Goal: Task Accomplishment & Management: Manage account settings

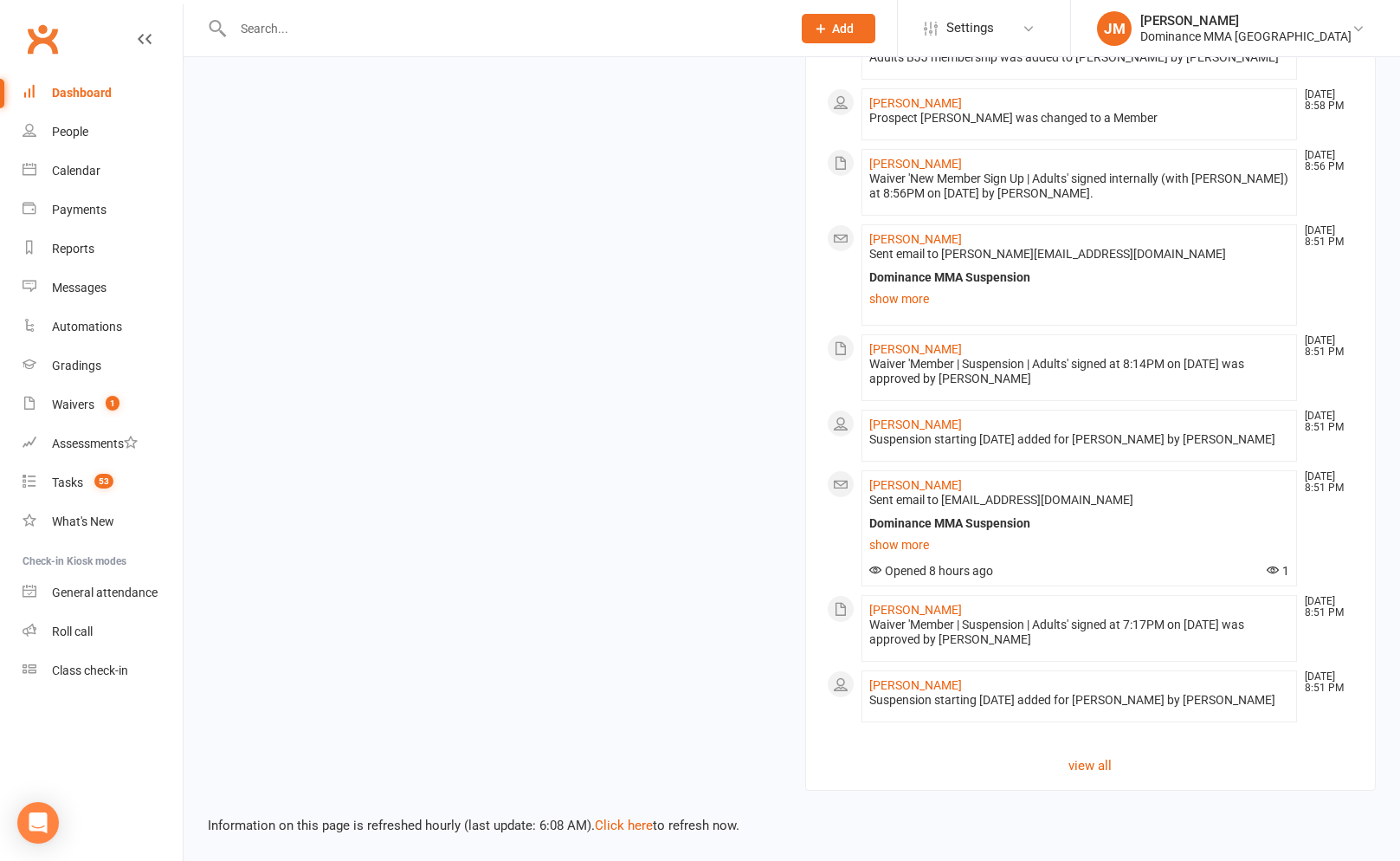
scroll to position [1697, 0]
drag, startPoint x: 1091, startPoint y: 769, endPoint x: 1100, endPoint y: 770, distance: 9.1
click at [1091, 769] on link "view all" at bounding box center [1091, 765] width 528 height 21
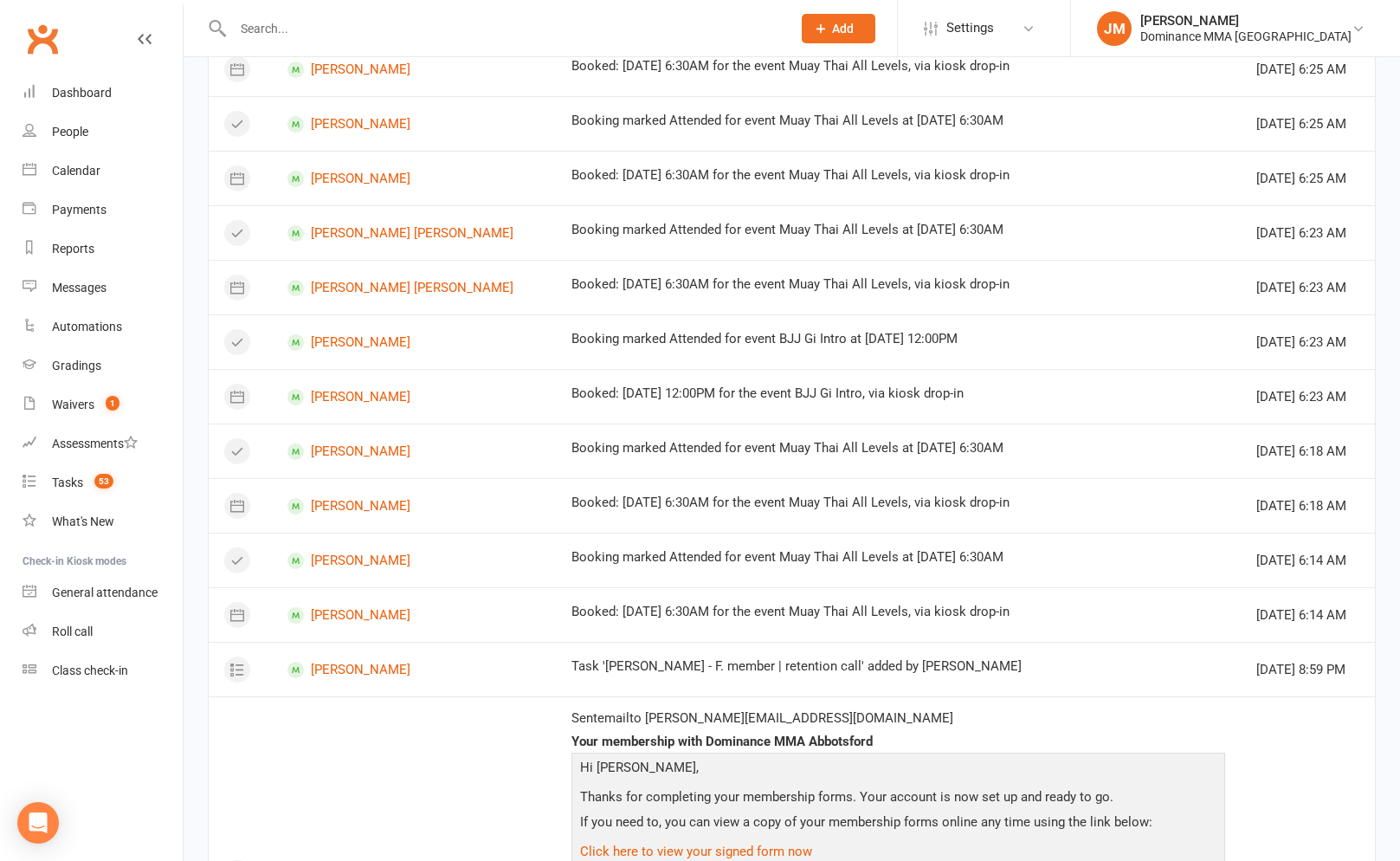
scroll to position [666, 0]
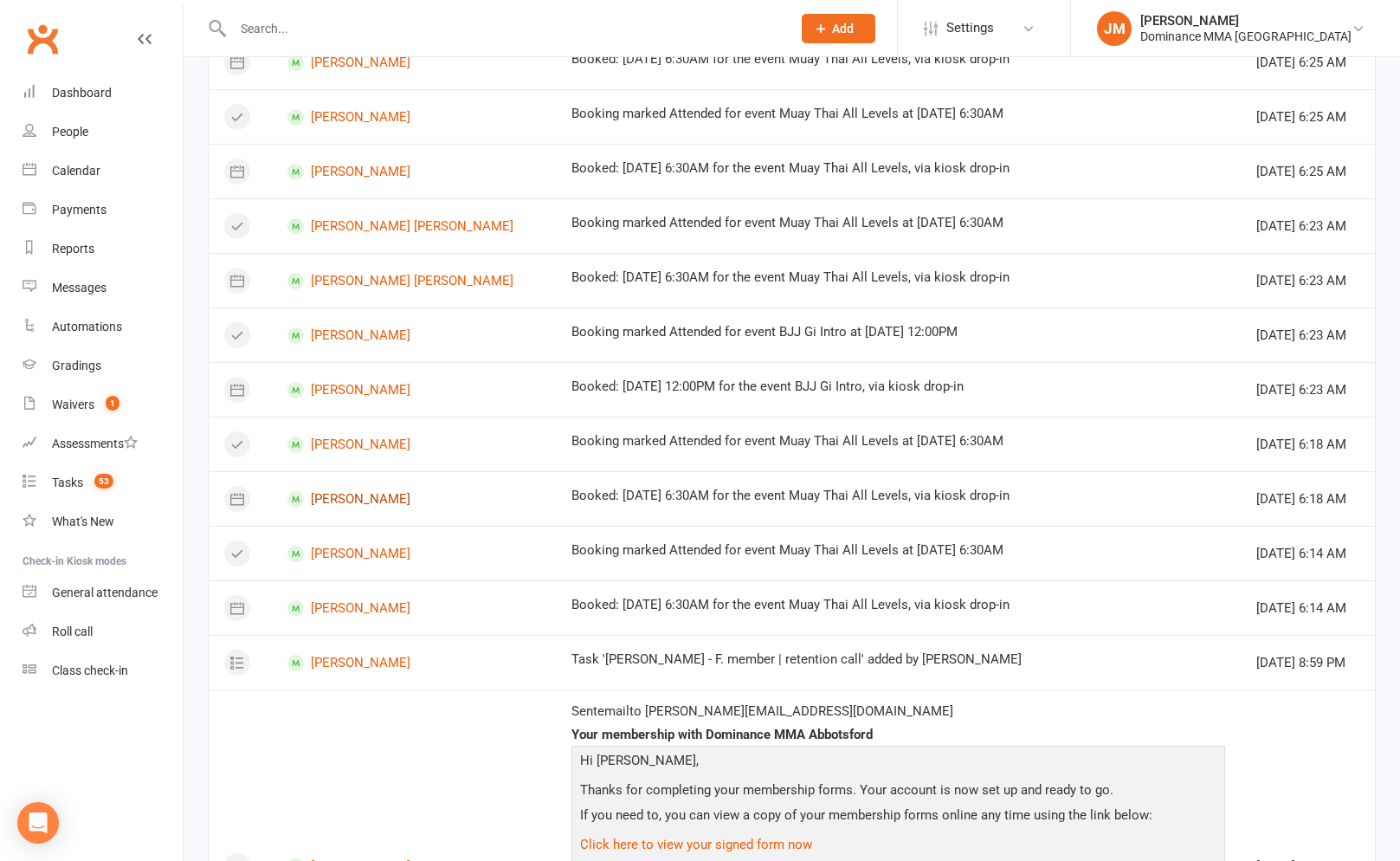
click at [330, 498] on link "Jac Holzer" at bounding box center [414, 498] width 252 height 16
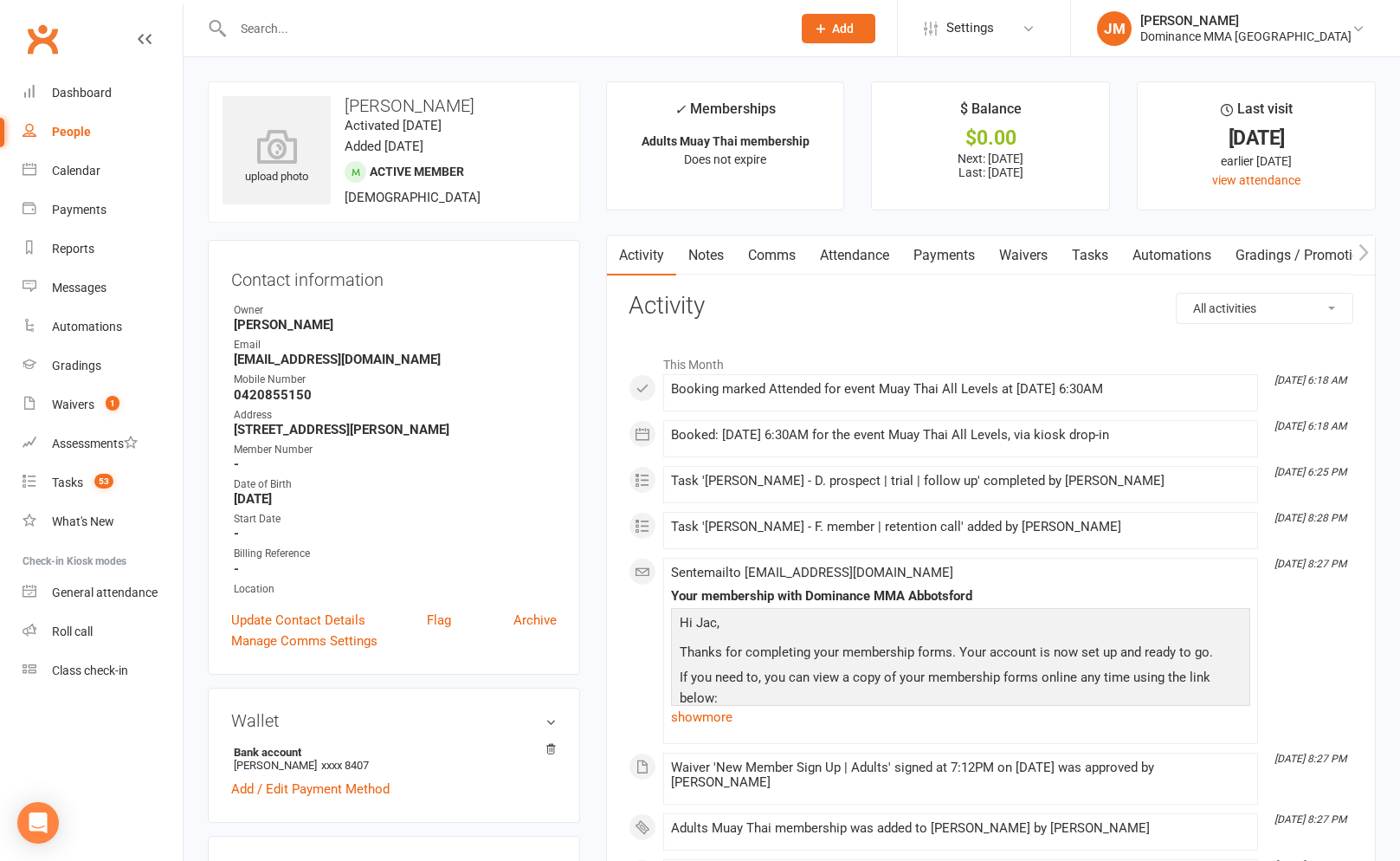
click at [875, 37] on button "Add" at bounding box center [839, 28] width 74 height 29
click at [862, 244] on link "Task" at bounding box center [820, 242] width 154 height 40
select select "45422"
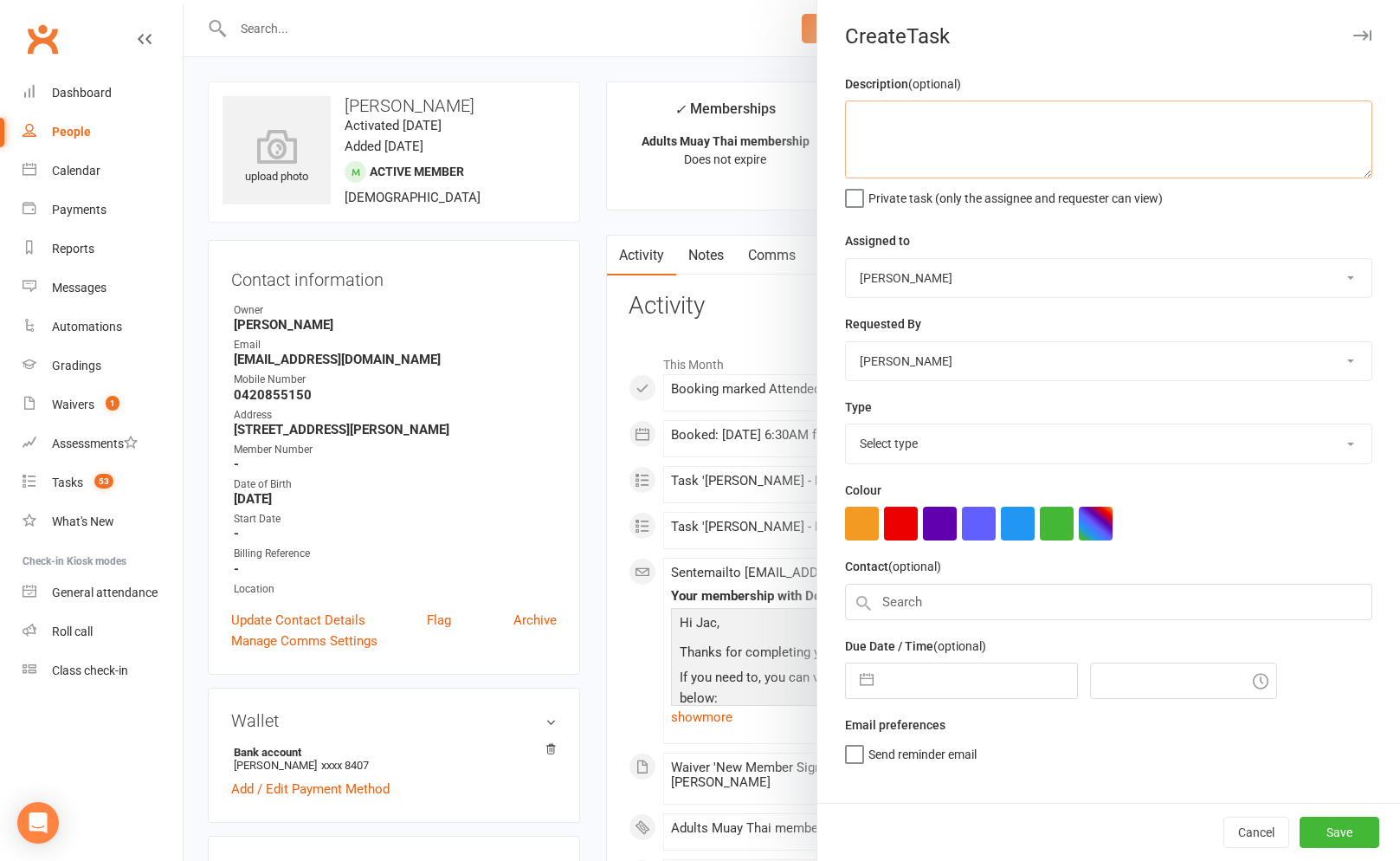
click at [999, 157] on textarea at bounding box center [1109, 140] width 528 height 78
type textarea "lost property 14/10 JM"
click at [905, 668] on input "text" at bounding box center [980, 681] width 195 height 34
select select "8"
select select "2025"
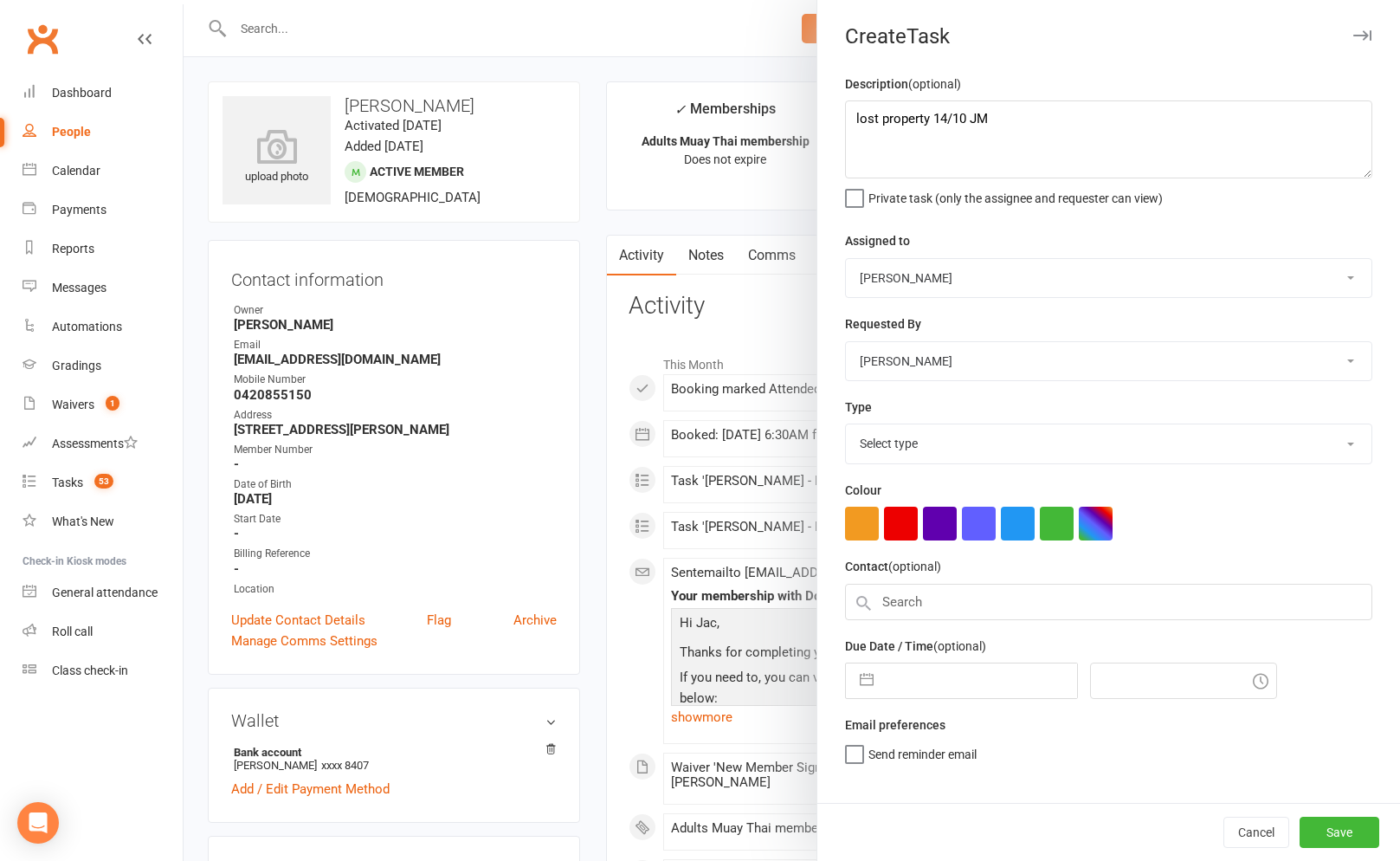
select select "9"
select select "2025"
select select "10"
select select "2025"
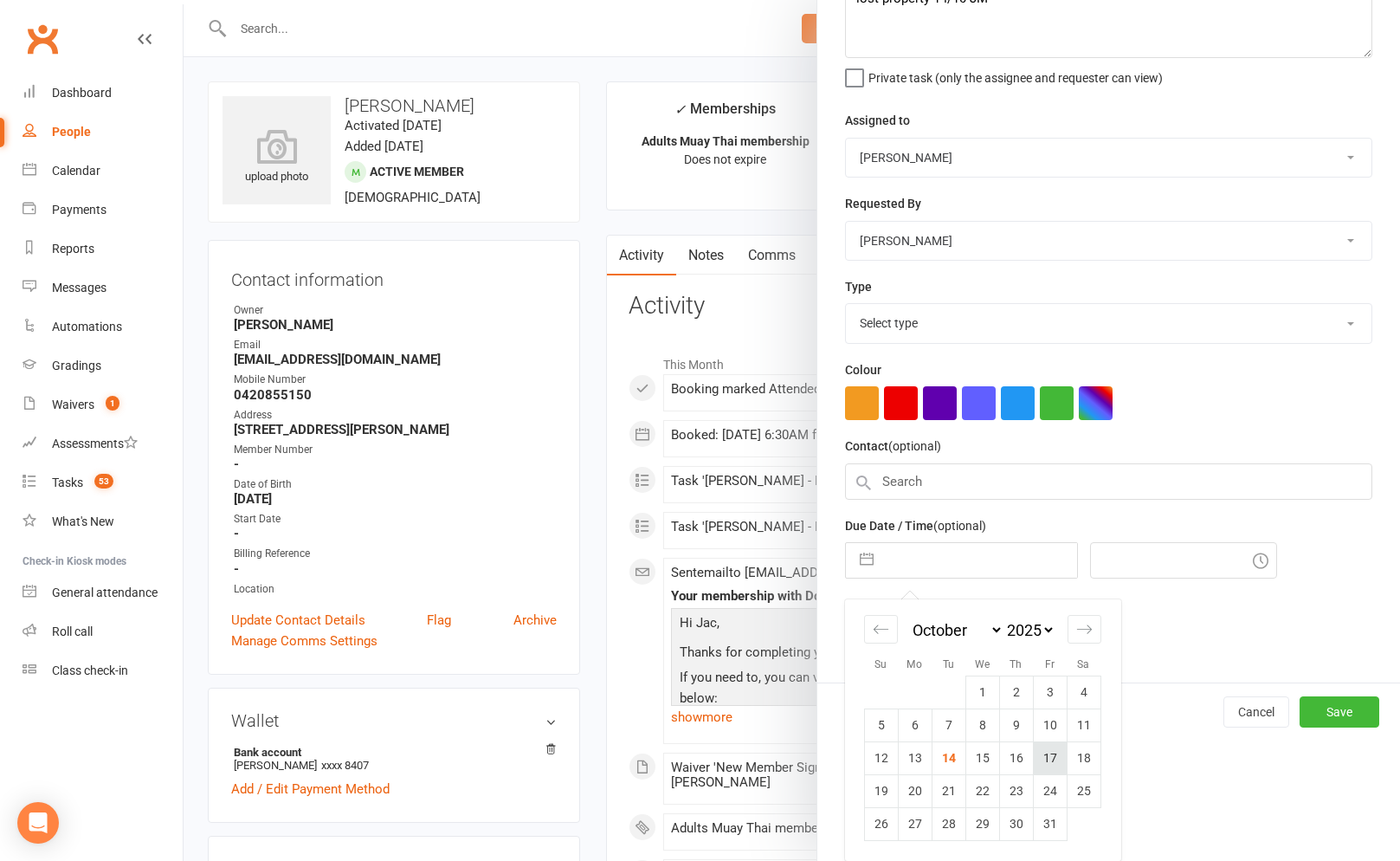
click at [1041, 764] on td "17" at bounding box center [1050, 758] width 34 height 33
type input "17 Oct 2025"
type input "6:45am"
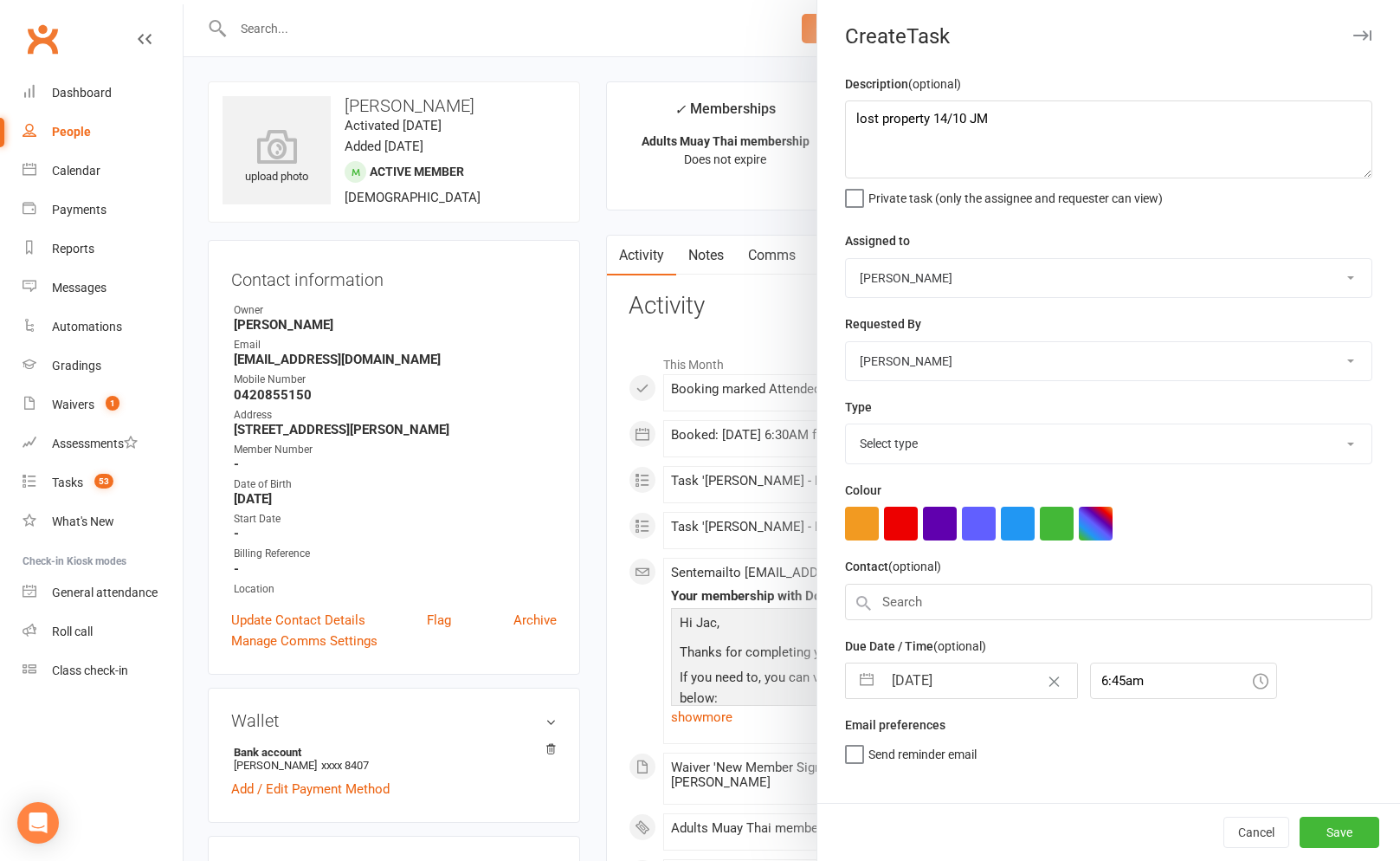
click at [915, 434] on select "Select type A. prospect | enquiry response B. prospect | trial | not yet booked…" at bounding box center [1109, 443] width 526 height 38
click at [846, 426] on select "Select type A. prospect | enquiry response B. prospect | trial | not yet booked…" at bounding box center [1109, 443] width 526 height 38
click at [943, 436] on select "A. prospect | enquiry response B. prospect | trial | not yet booked C. prospect…" at bounding box center [1109, 443] width 526 height 38
select select "3872"
click at [846, 426] on select "A. prospect | enquiry response B. prospect | trial | not yet booked C. prospect…" at bounding box center [1109, 443] width 526 height 38
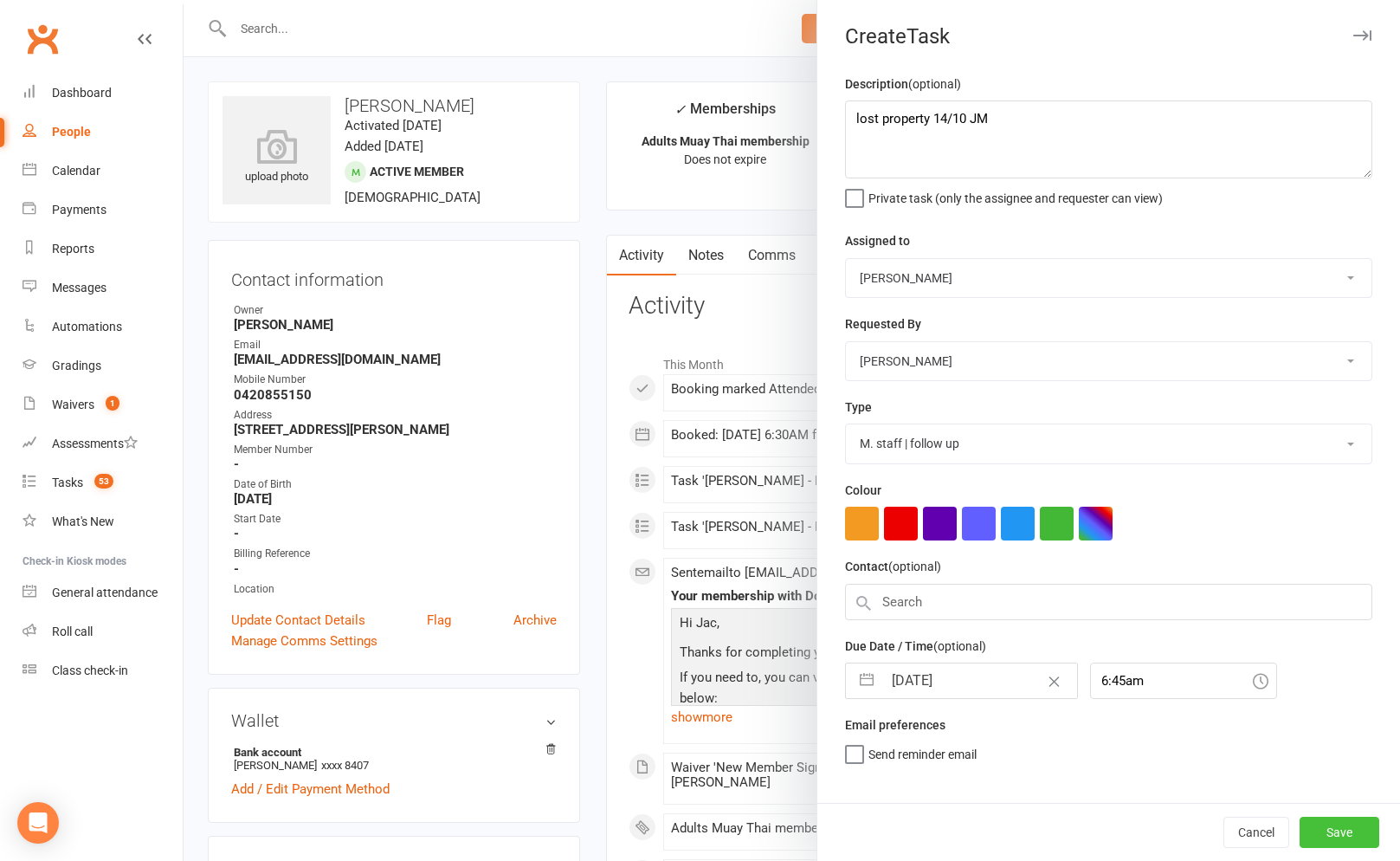
click at [1328, 836] on button "Save" at bounding box center [1339, 832] width 80 height 31
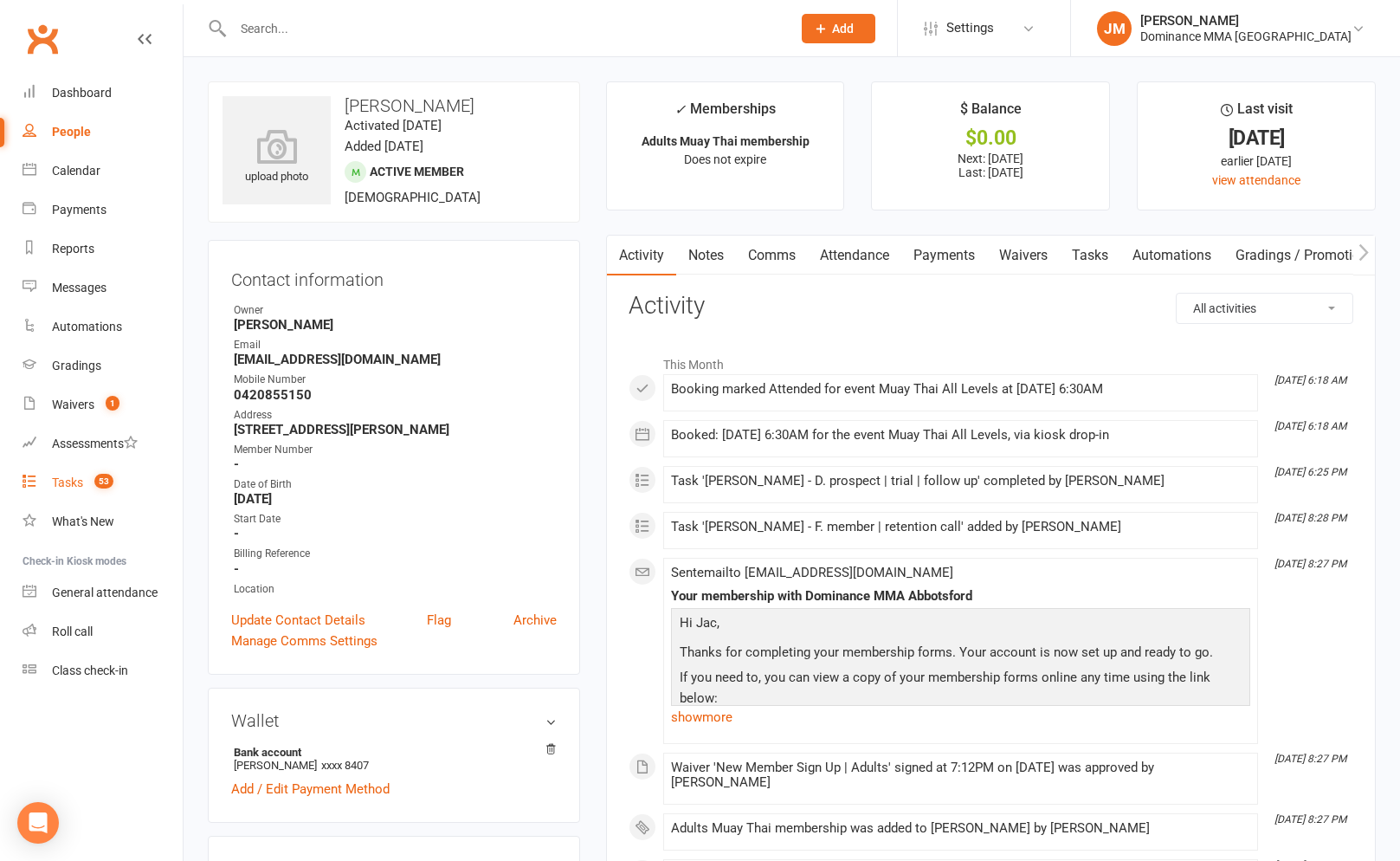
click at [65, 484] on div "Tasks" at bounding box center [67, 482] width 31 height 14
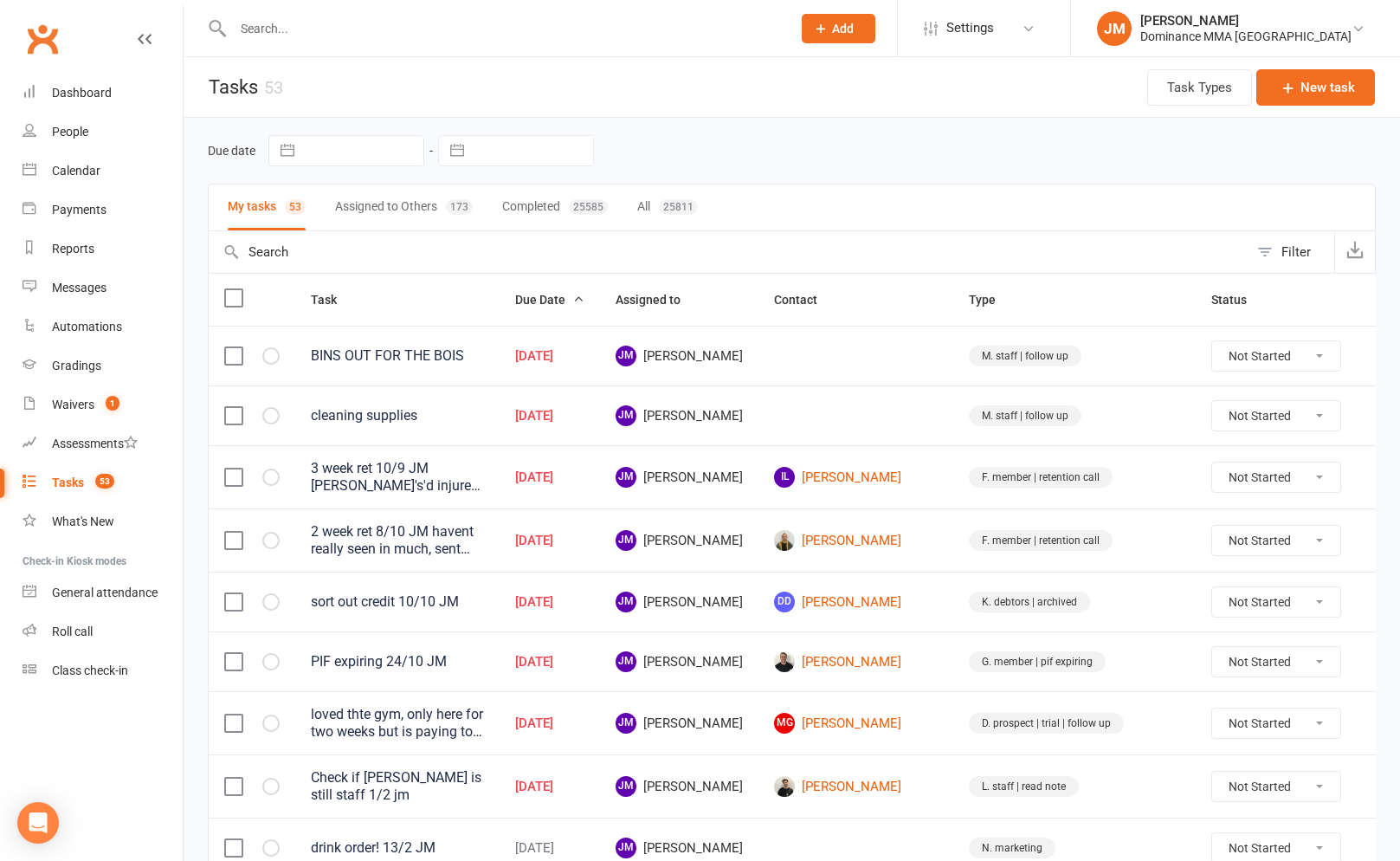
drag, startPoint x: 1346, startPoint y: 357, endPoint x: 1337, endPoint y: 365, distance: 12.0
click at [1374, 357] on icon at bounding box center [1383, 356] width 17 height 17
click at [1278, 419] on link "Edit" at bounding box center [1273, 424] width 172 height 34
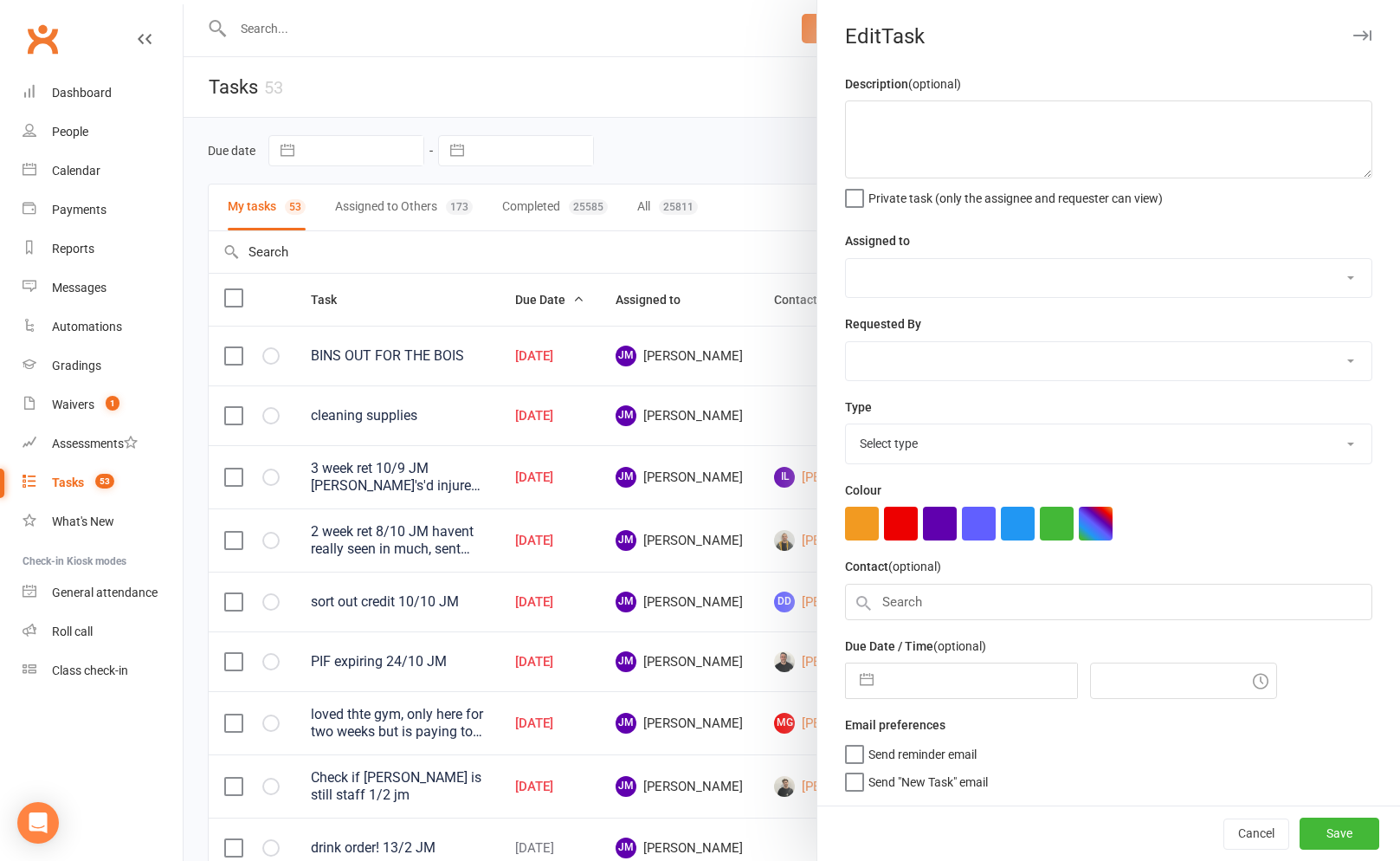
type textarea "BINS OUT FOR THE BOIS"
select select "45422"
type input "13 Oct 2025"
type input "9:15am"
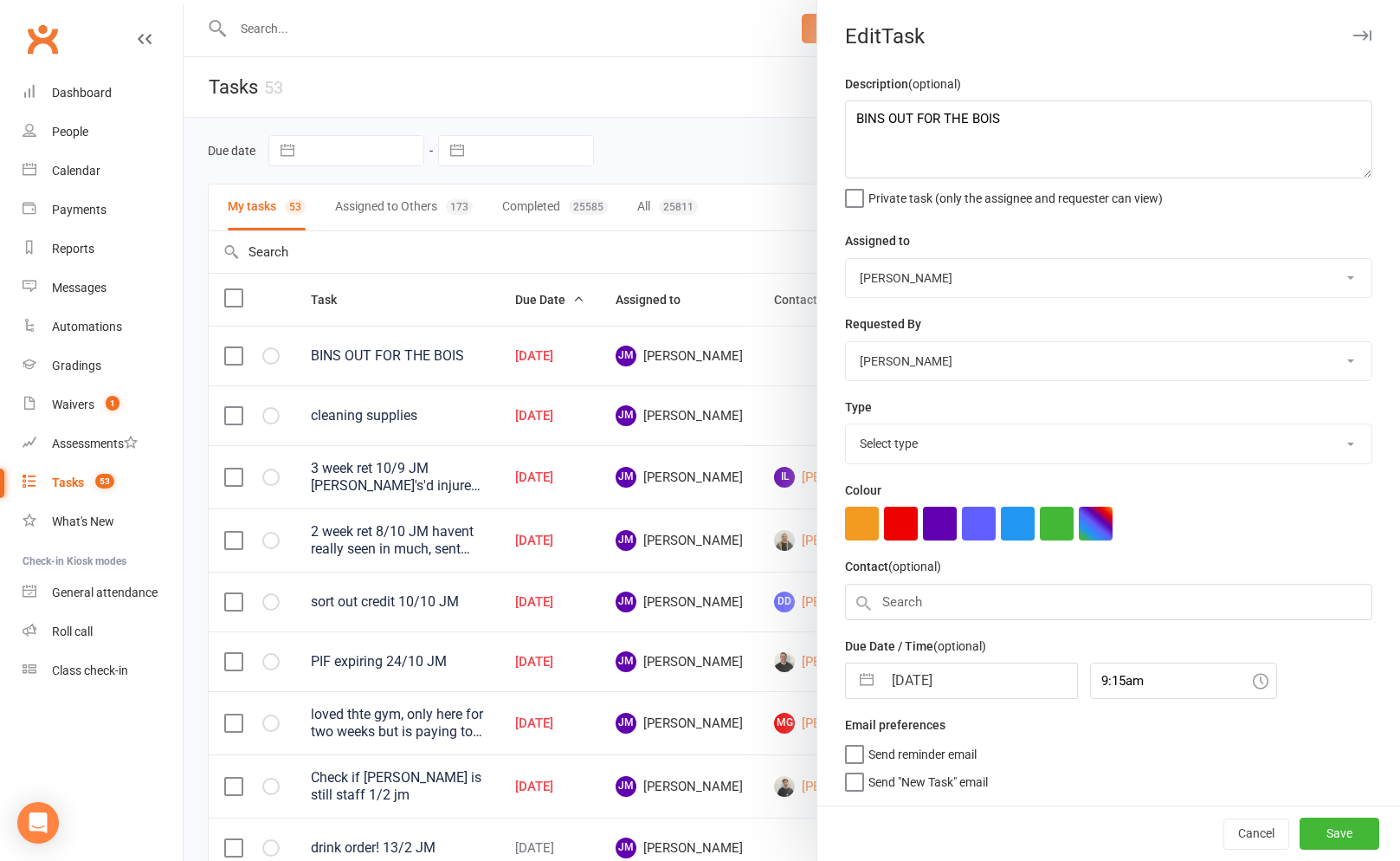
select select "3872"
select select "8"
select select "2025"
select select "9"
select select "2025"
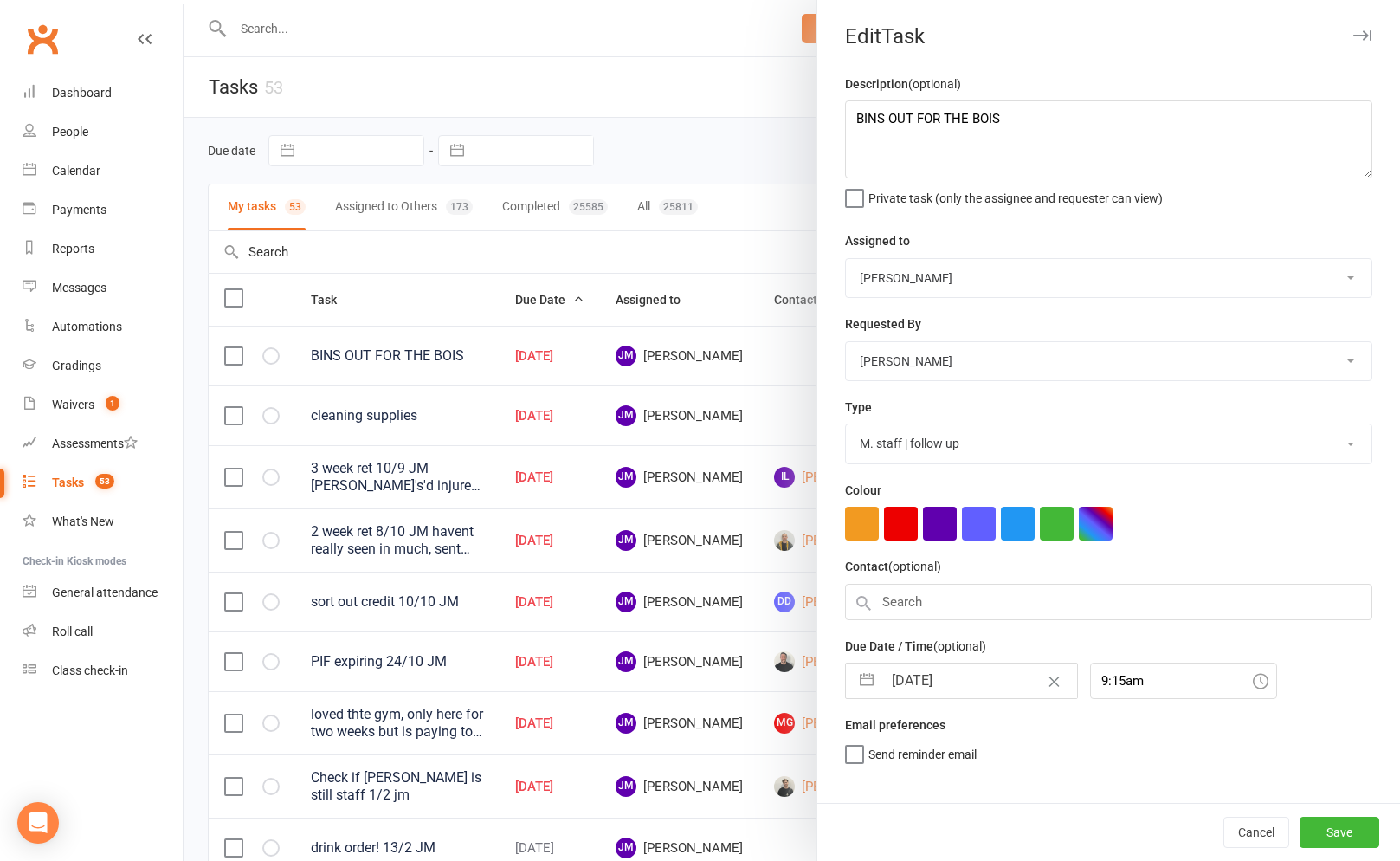
select select "10"
select select "2025"
drag, startPoint x: 961, startPoint y: 679, endPoint x: 951, endPoint y: 708, distance: 30.7
click at [961, 679] on input "13 Oct 2025" at bounding box center [980, 681] width 195 height 34
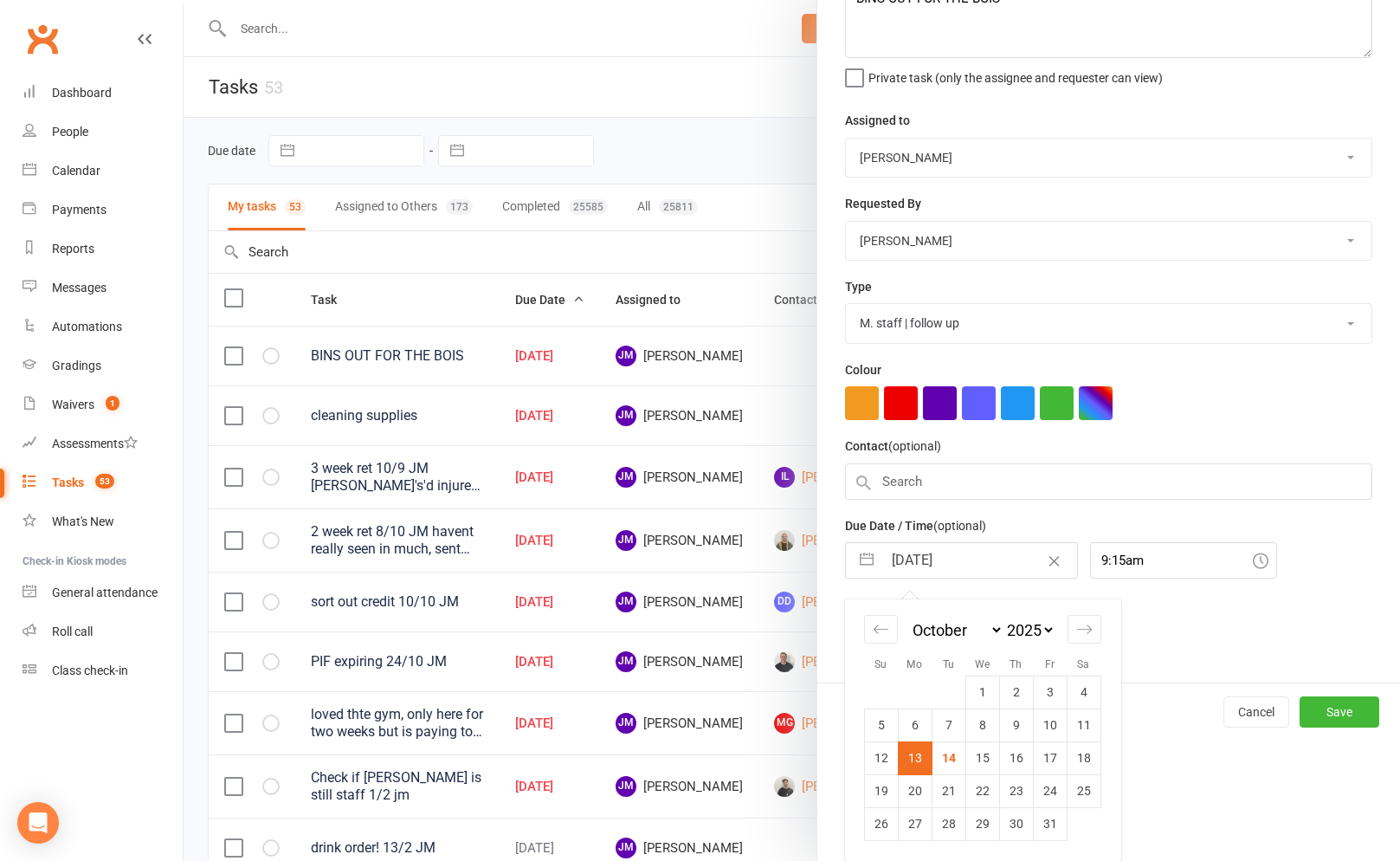
click at [916, 797] on td "20" at bounding box center [915, 790] width 34 height 33
type input "20 Oct 2025"
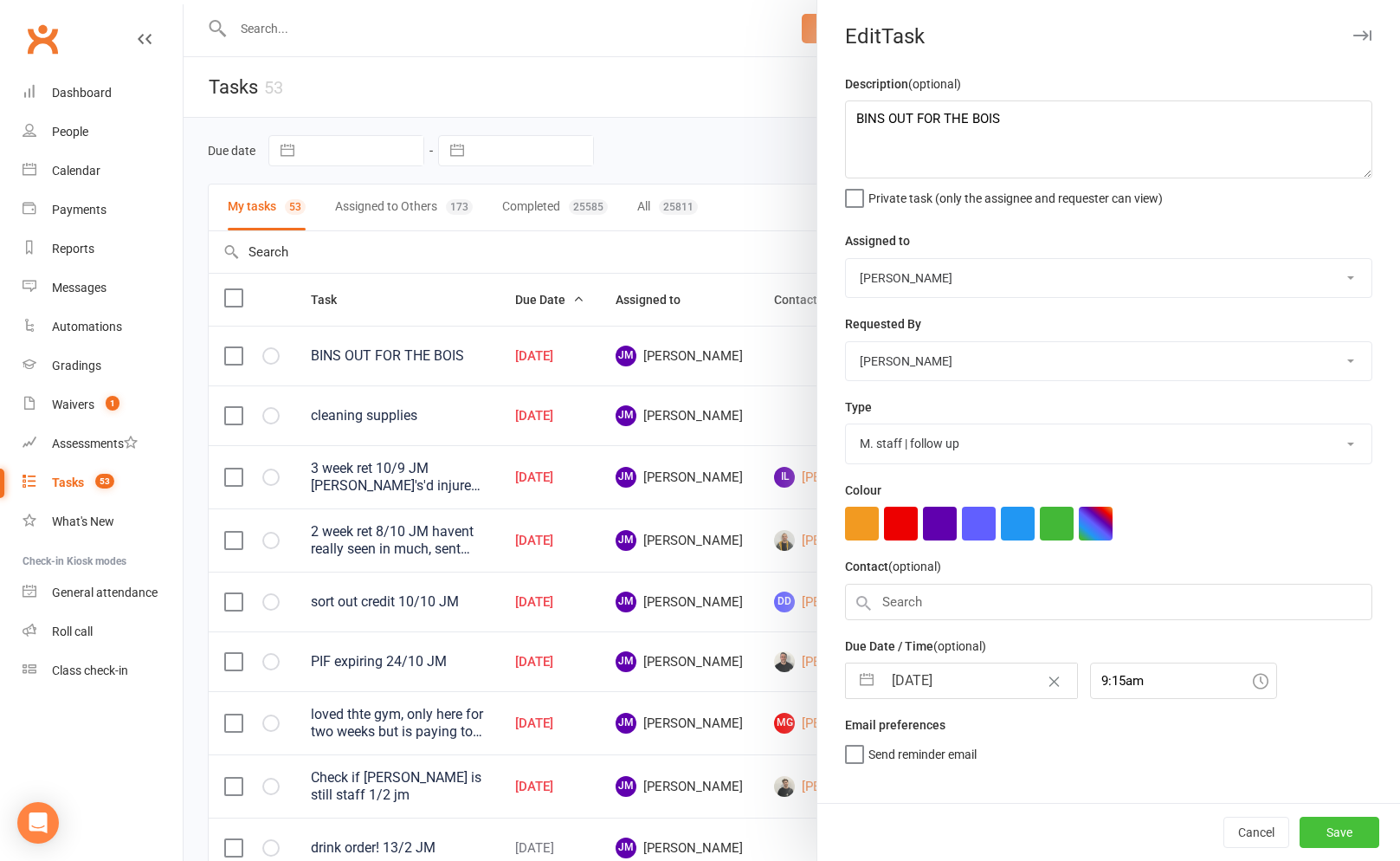
click at [1345, 838] on button "Save" at bounding box center [1339, 832] width 80 height 31
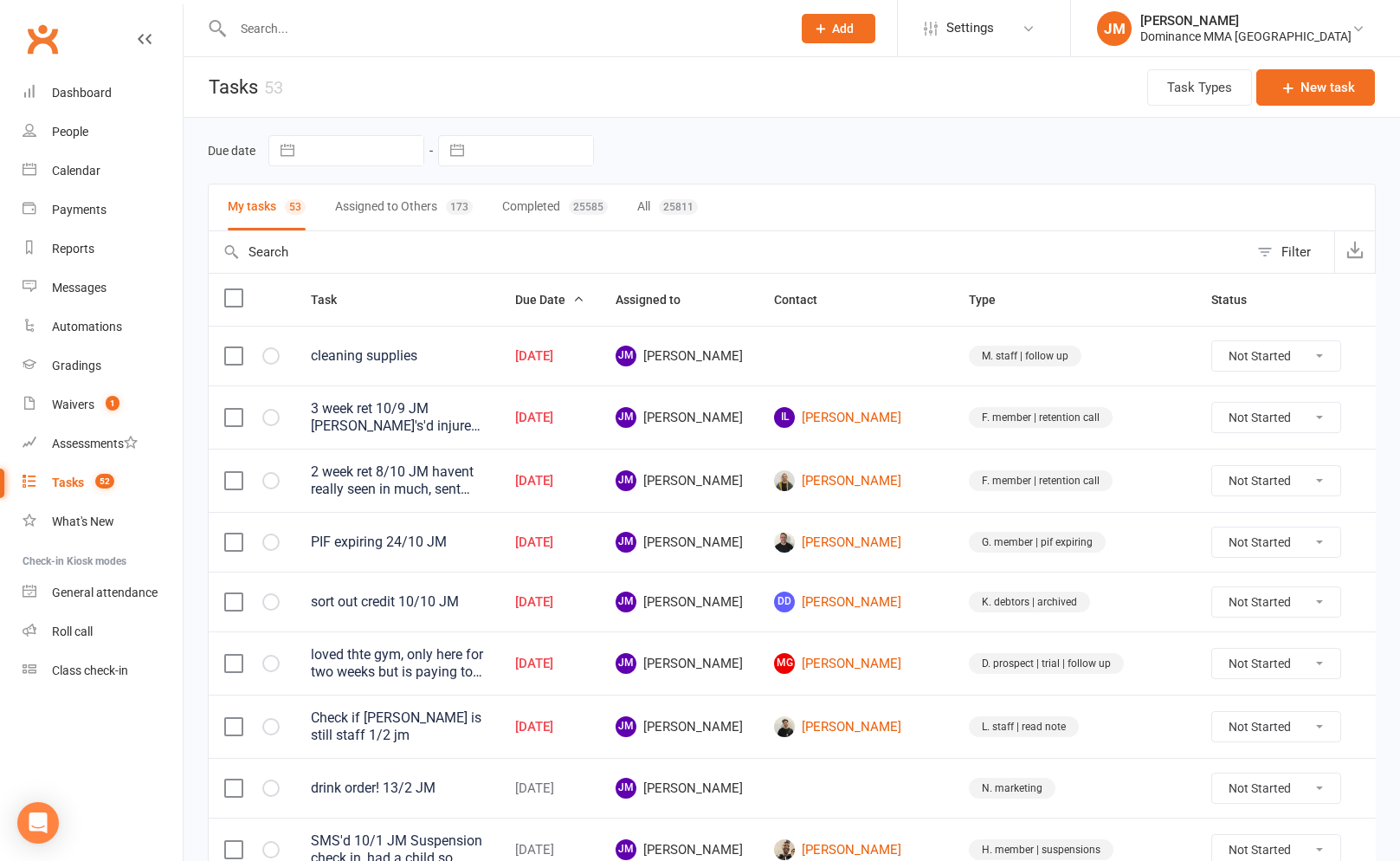
scroll to position [4, 0]
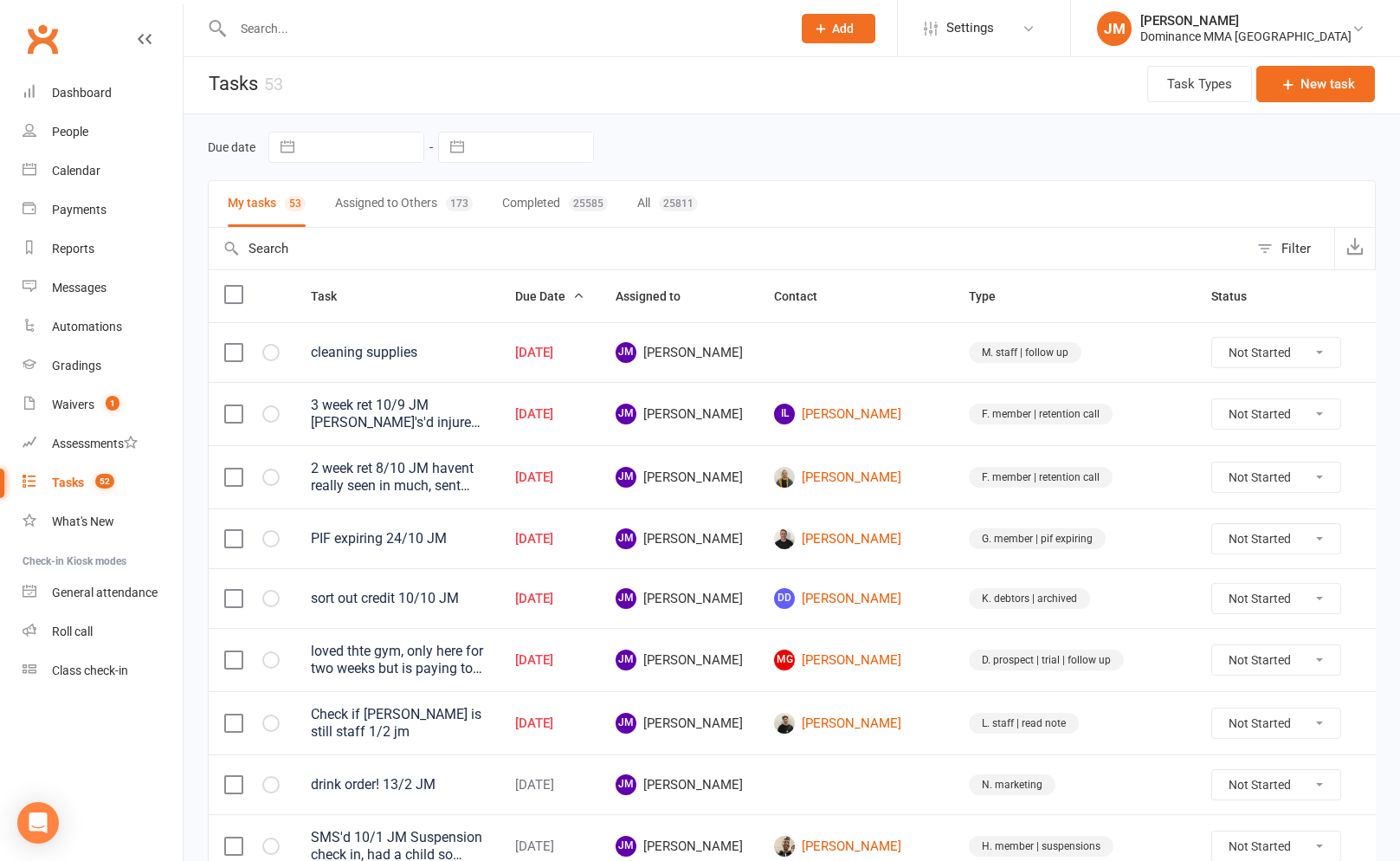
click at [329, 254] on input "text" at bounding box center [729, 249] width 1040 height 42
click at [83, 417] on link "Waivers 1" at bounding box center [103, 404] width 160 height 39
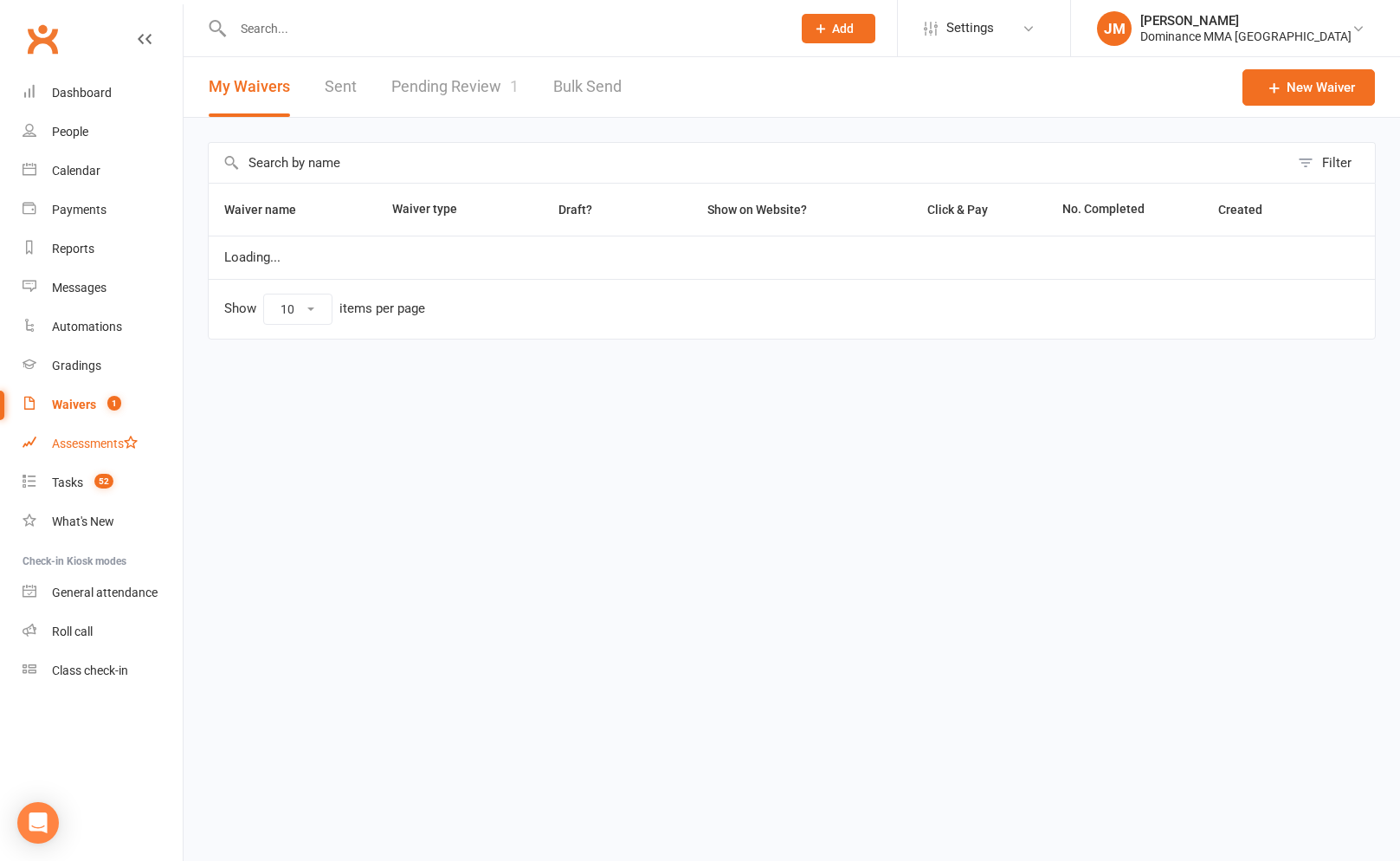
select select "100"
click at [452, 101] on link "Pending Review 1" at bounding box center [455, 86] width 127 height 60
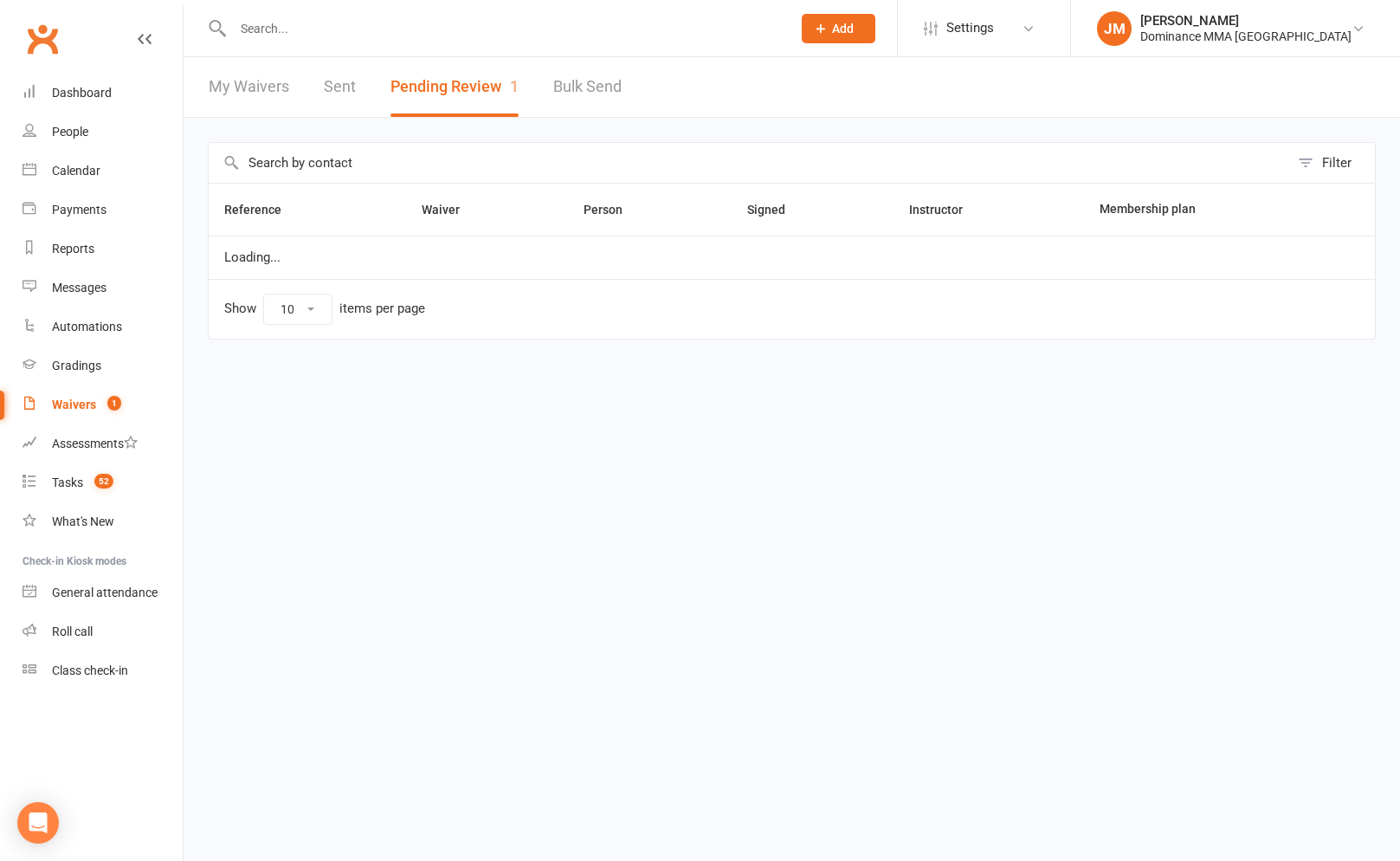
select select "50"
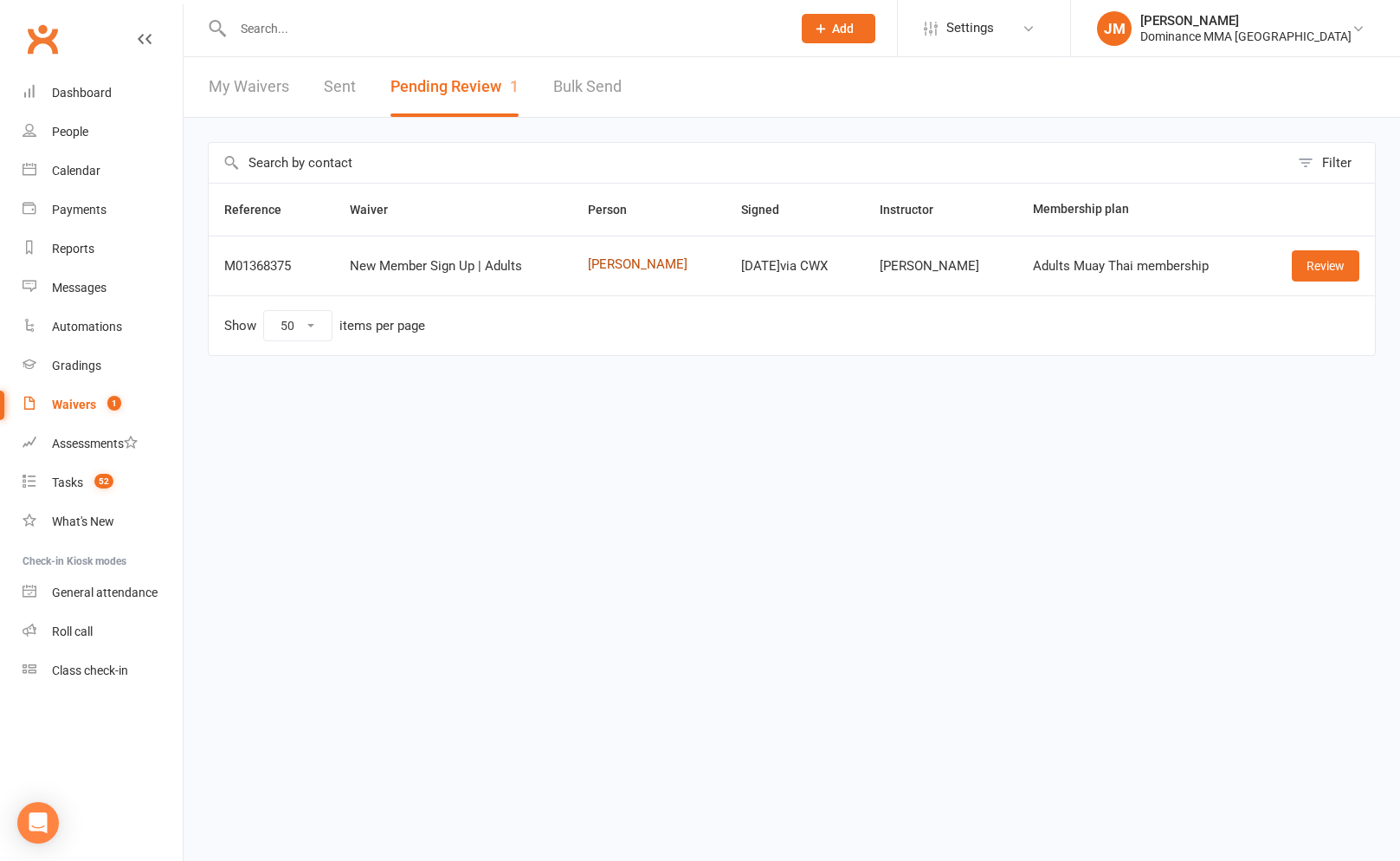
click at [614, 262] on link "Lachlan Schembri" at bounding box center [648, 265] width 122 height 15
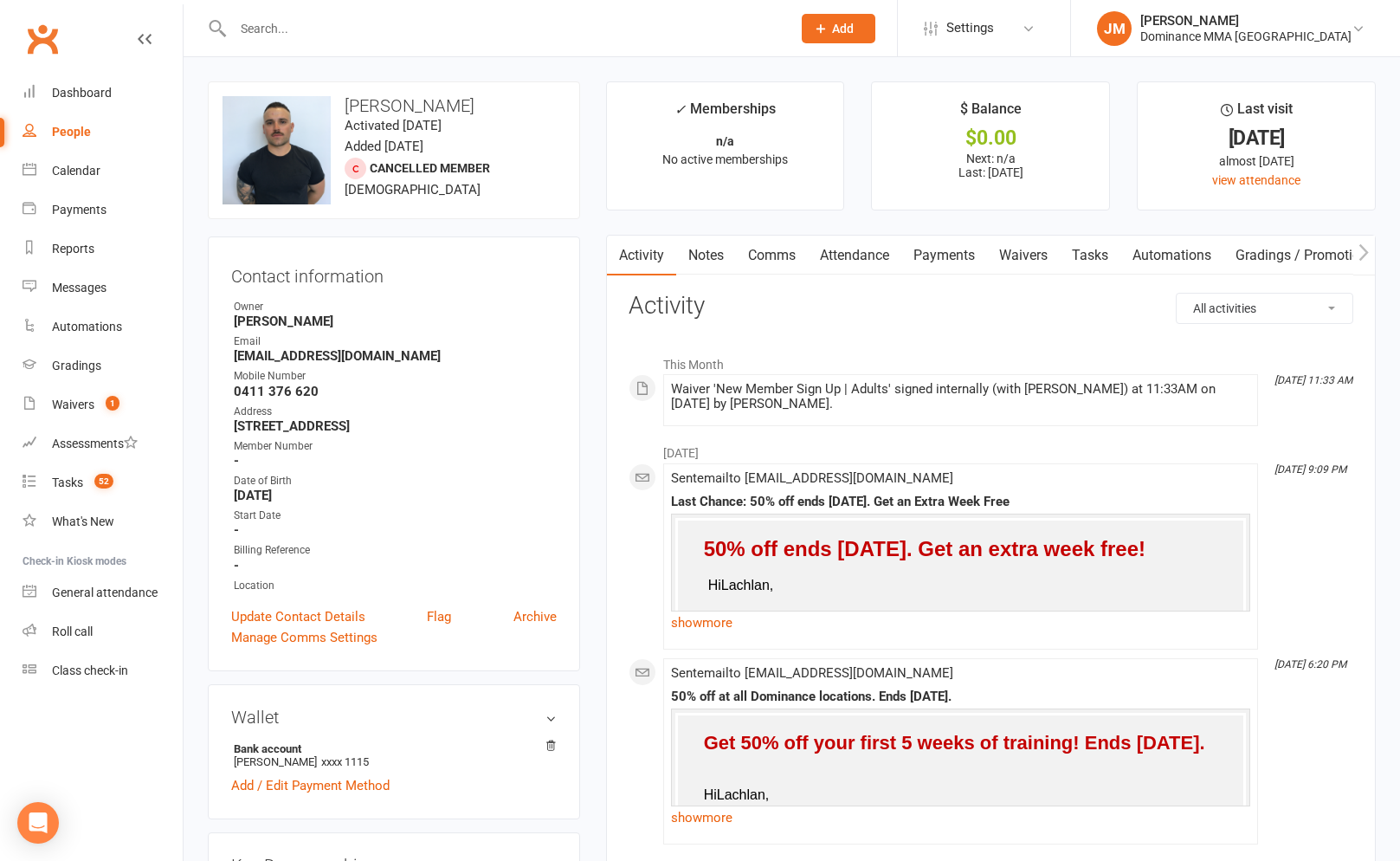
click at [720, 267] on link "Notes" at bounding box center [705, 255] width 60 height 40
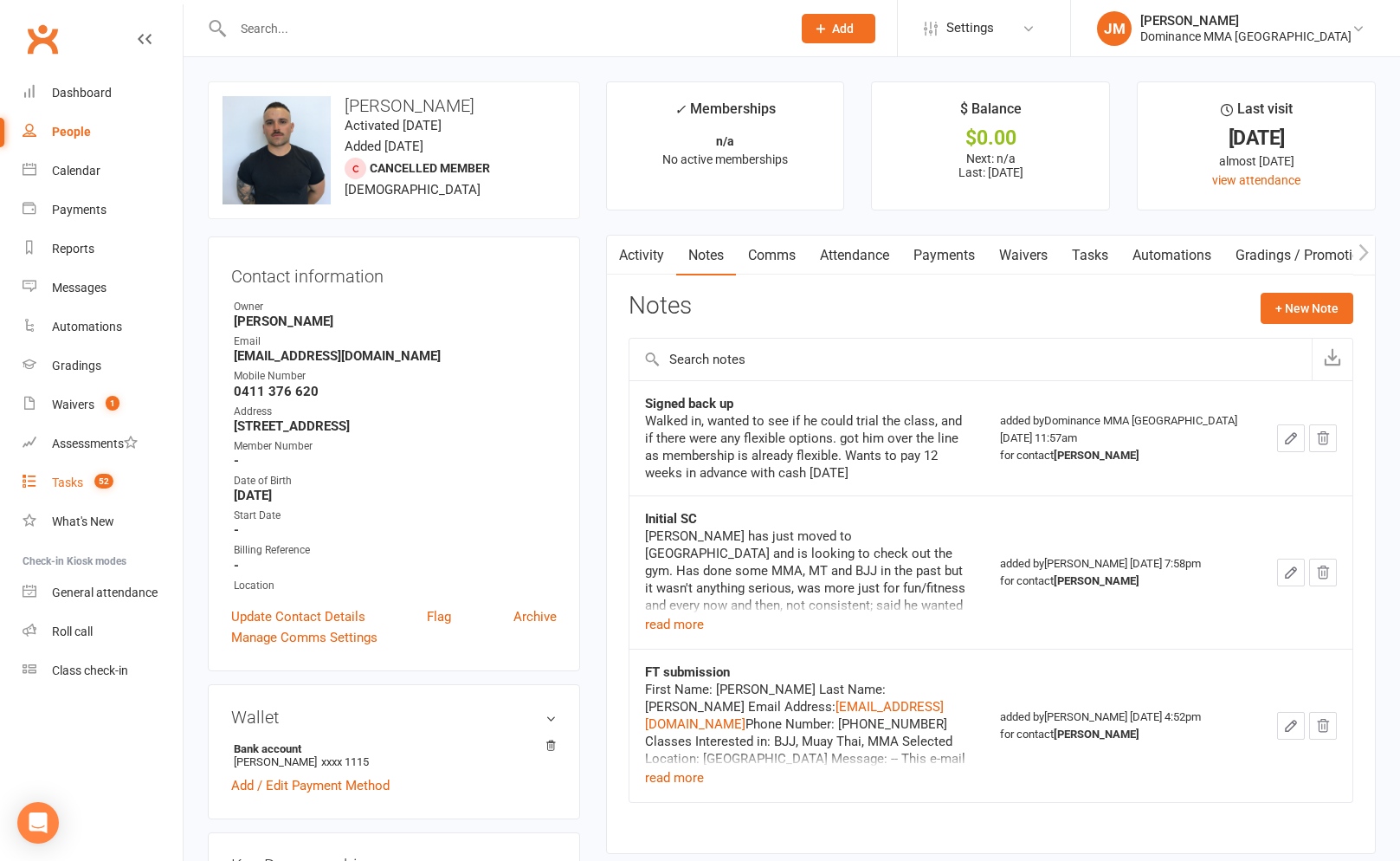
click at [76, 480] on div "Tasks" at bounding box center [67, 482] width 31 height 14
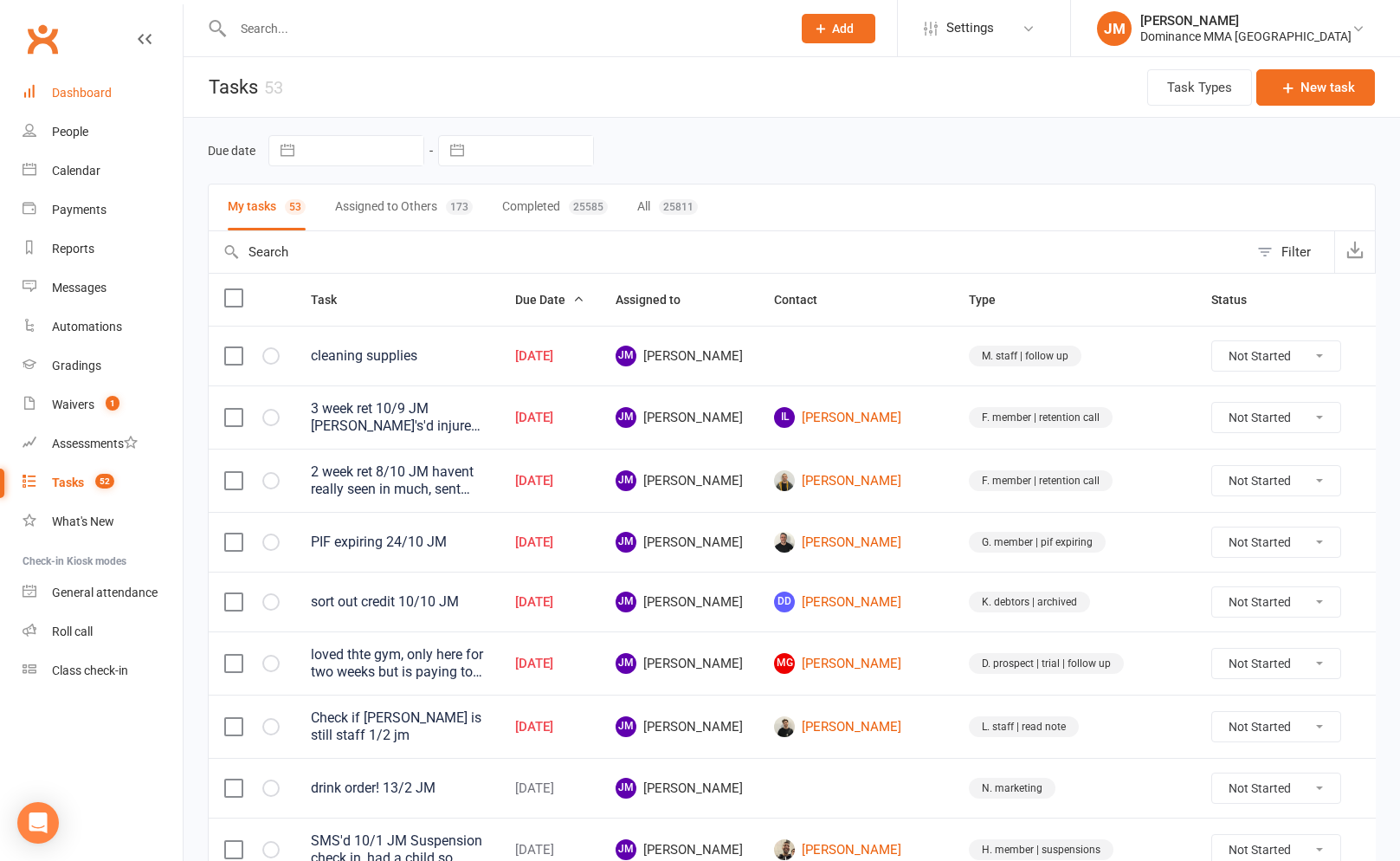
click at [84, 88] on div "Dashboard" at bounding box center [82, 92] width 60 height 14
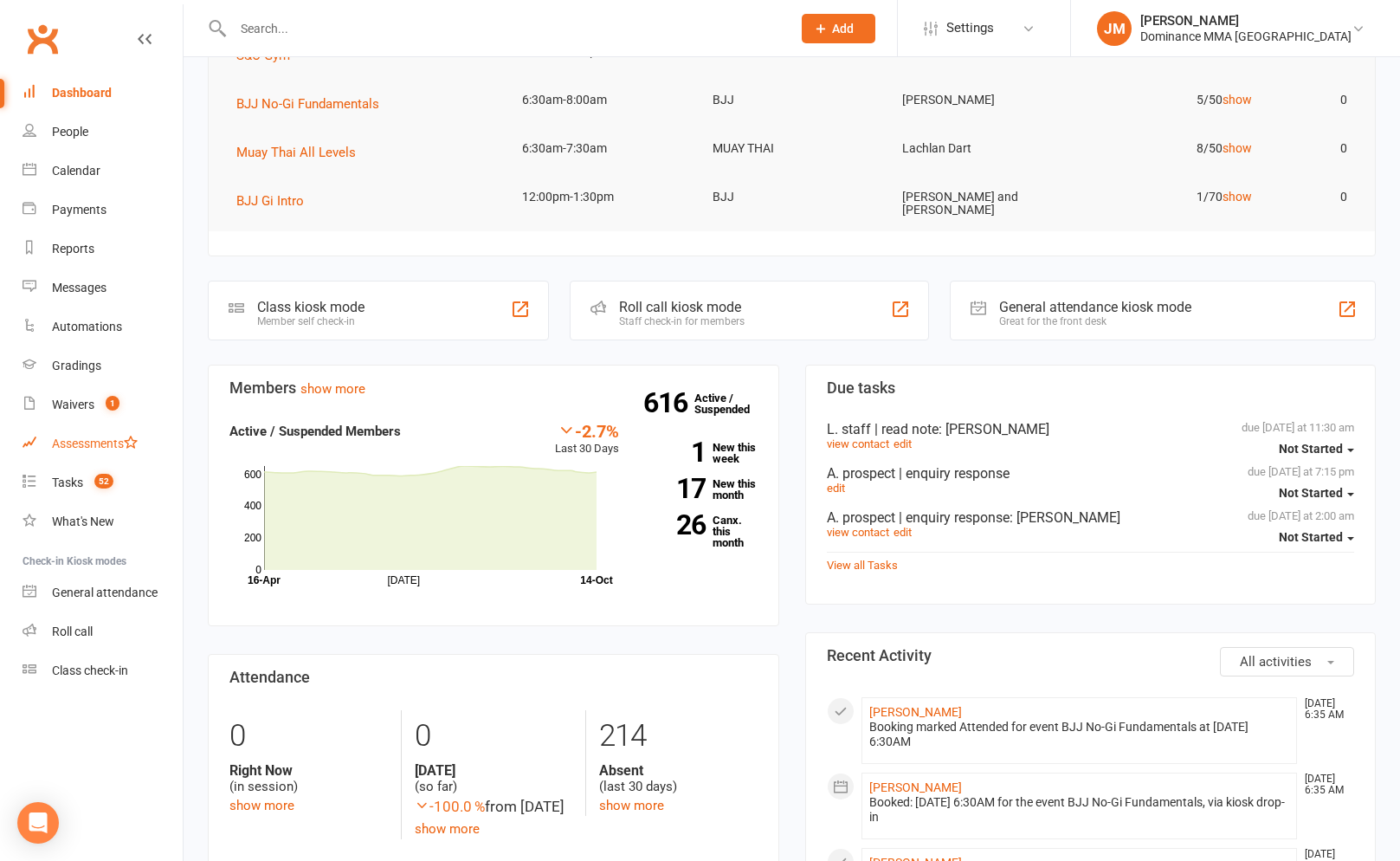
scroll to position [210, 0]
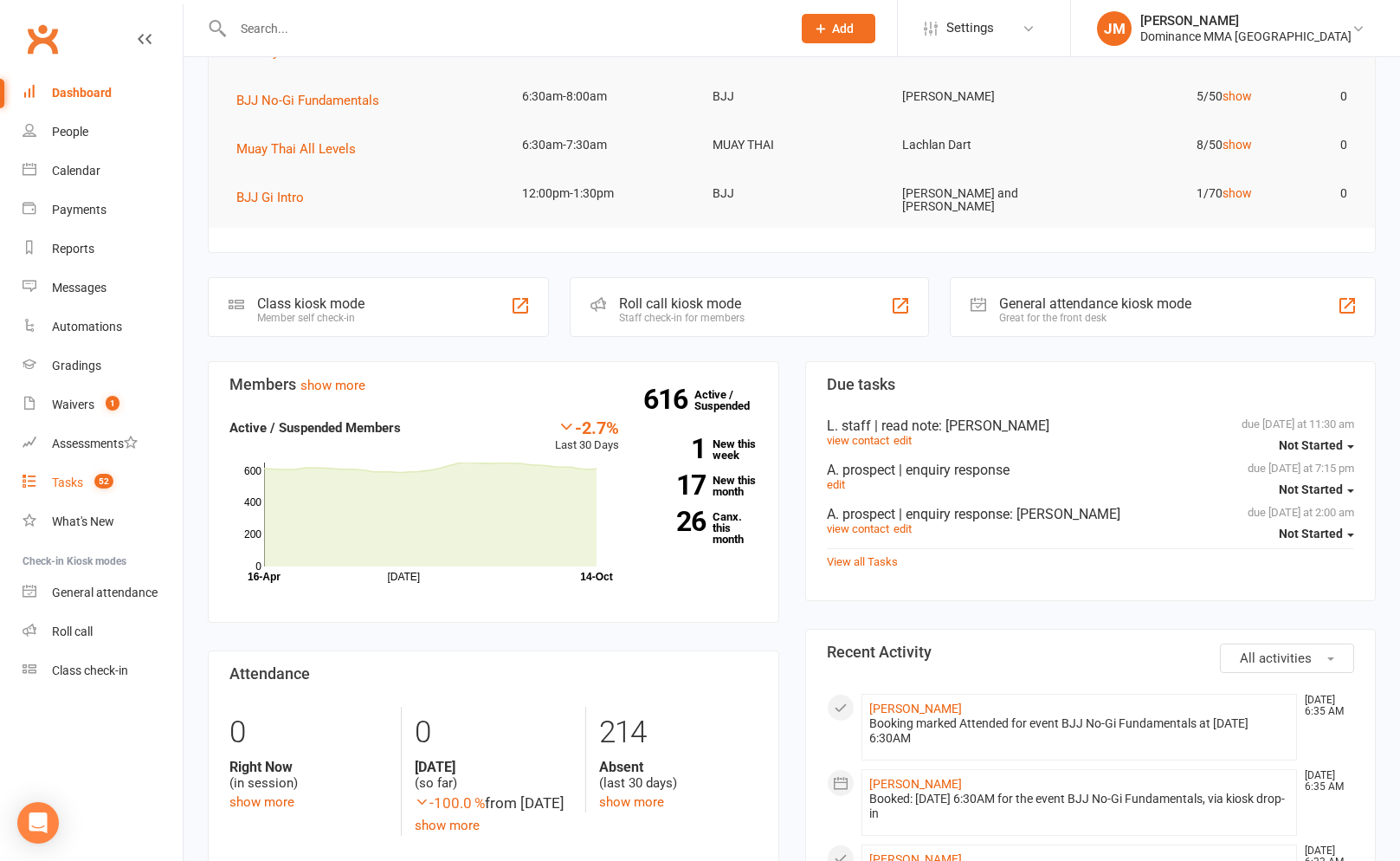
click at [48, 469] on link "Tasks 52" at bounding box center [103, 482] width 160 height 39
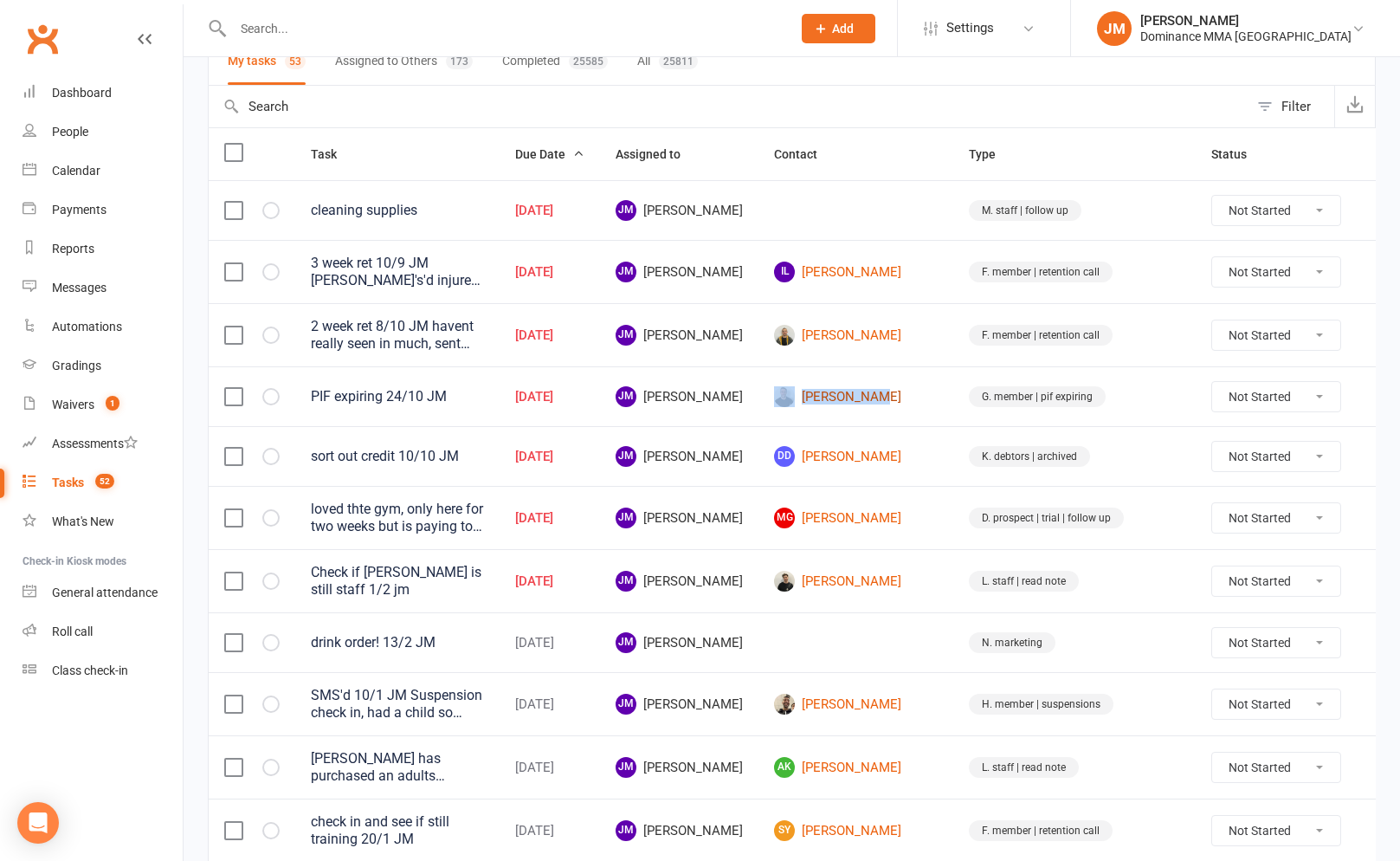
scroll to position [144, 0]
click at [302, 19] on input "text" at bounding box center [503, 28] width 551 height 25
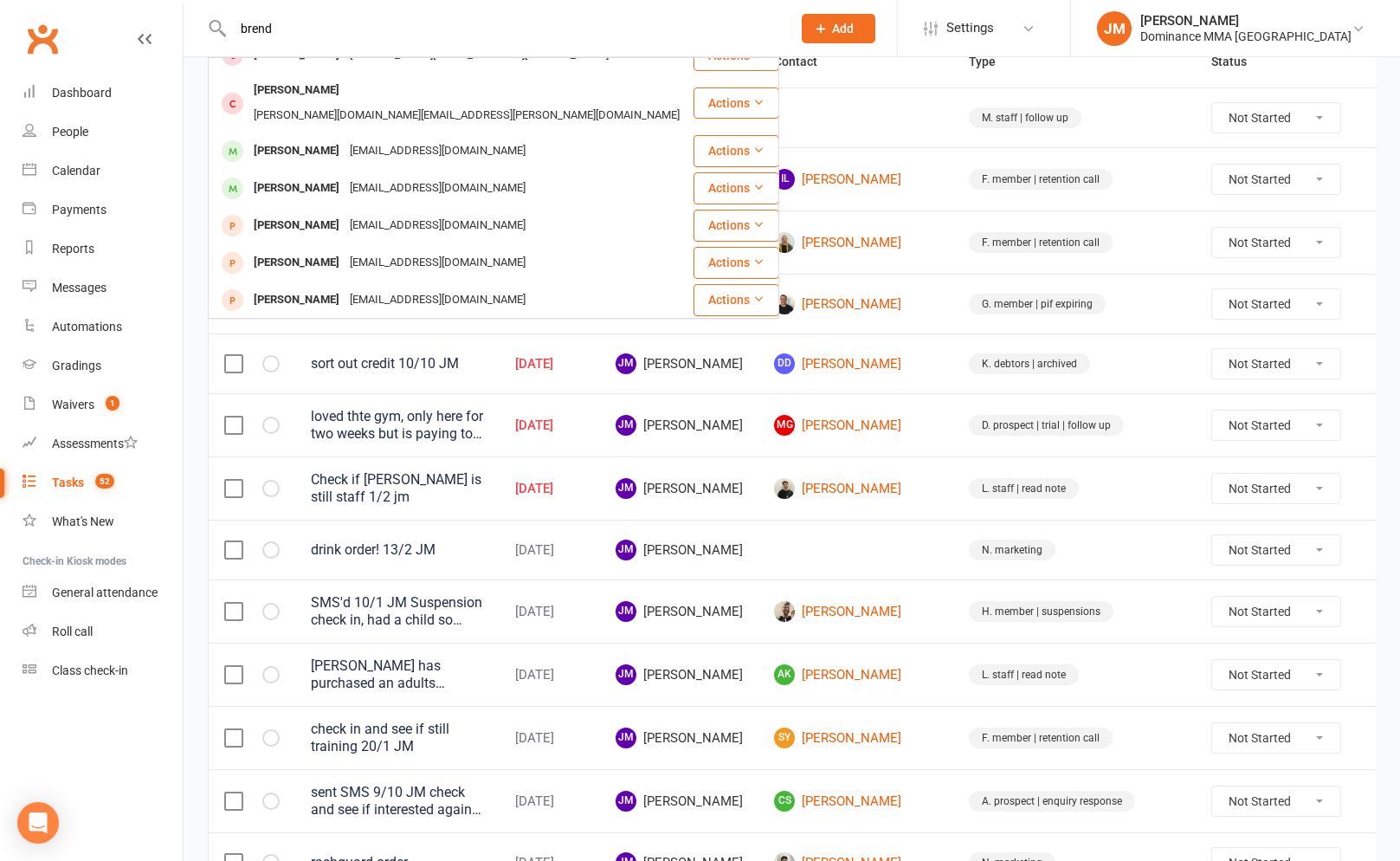
scroll to position [218, 0]
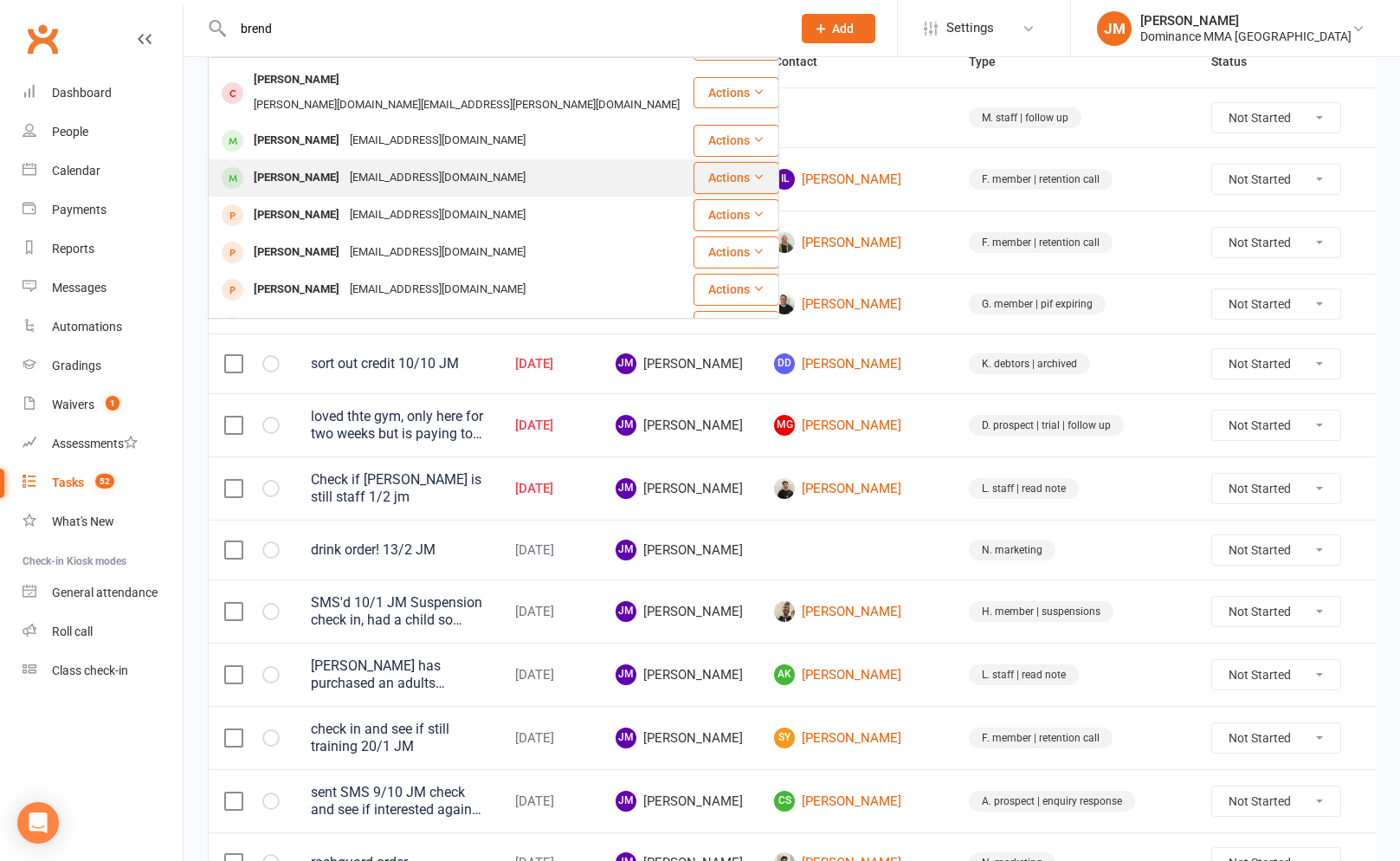
type input "brend"
click at [374, 165] on div "brendonlay99@gmail.com" at bounding box center [438, 178] width 186 height 25
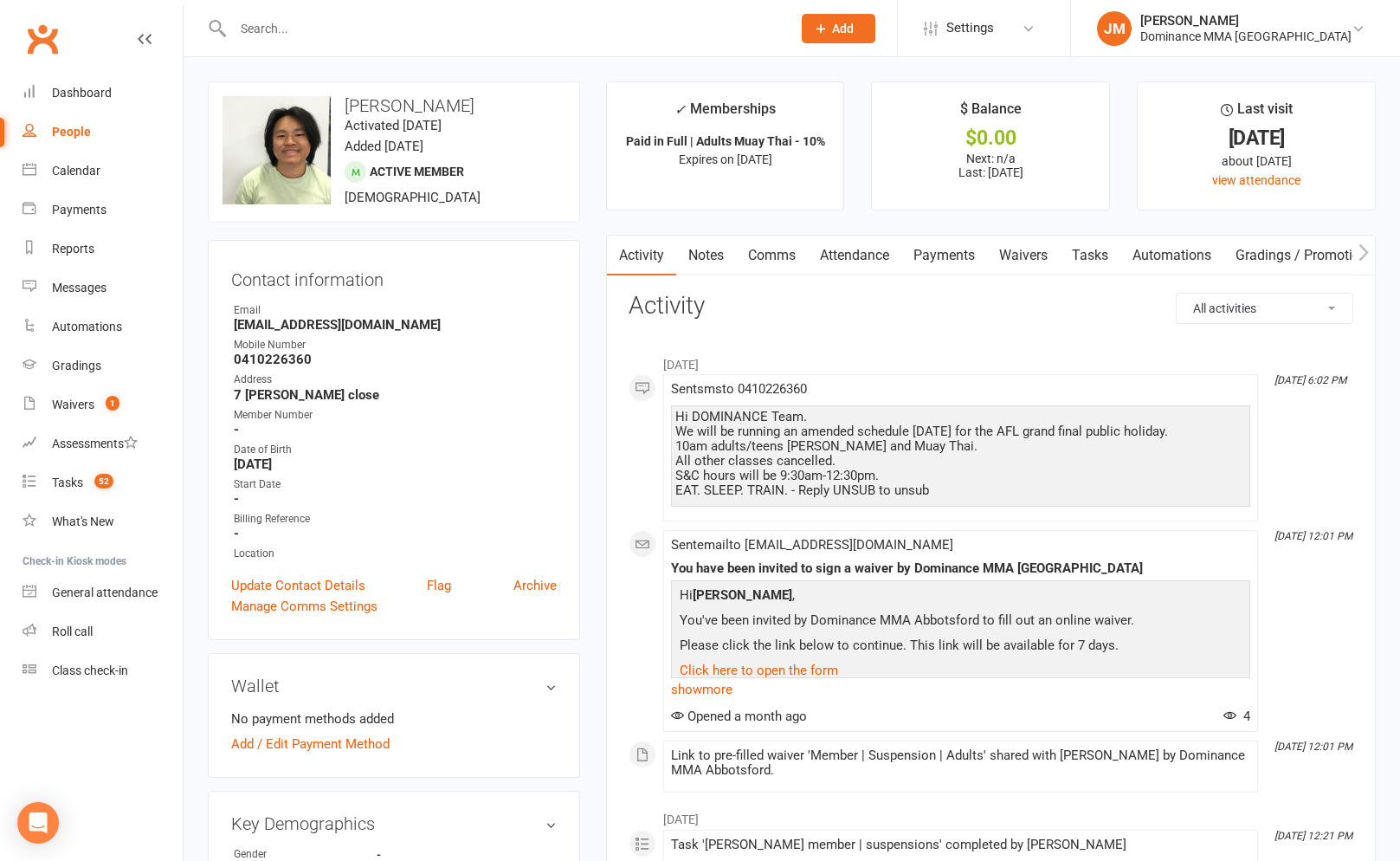
click at [1109, 270] on link "Tasks" at bounding box center [1091, 255] width 61 height 40
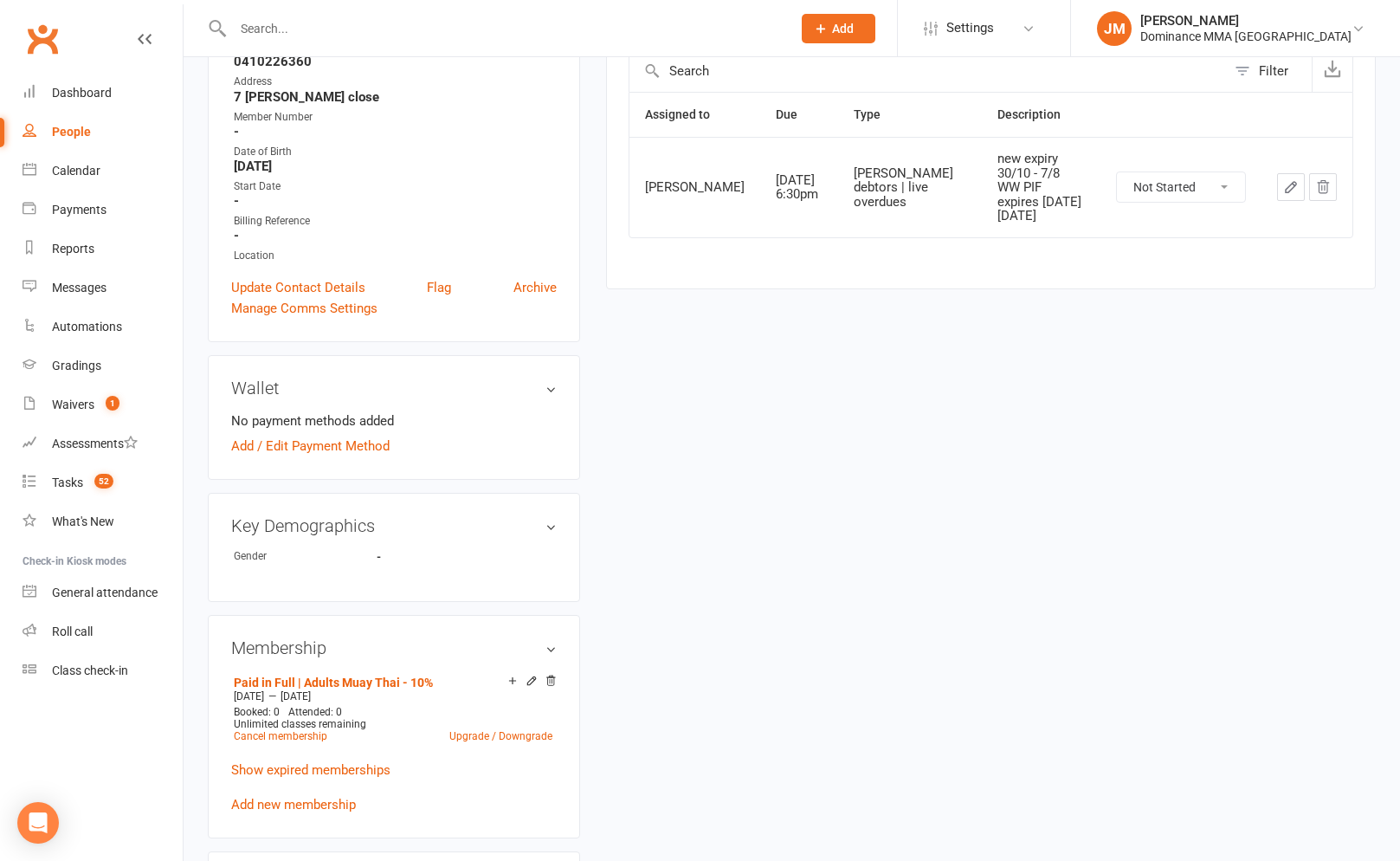
scroll to position [299, 0]
click at [1289, 186] on icon "button" at bounding box center [1291, 186] width 15 height 15
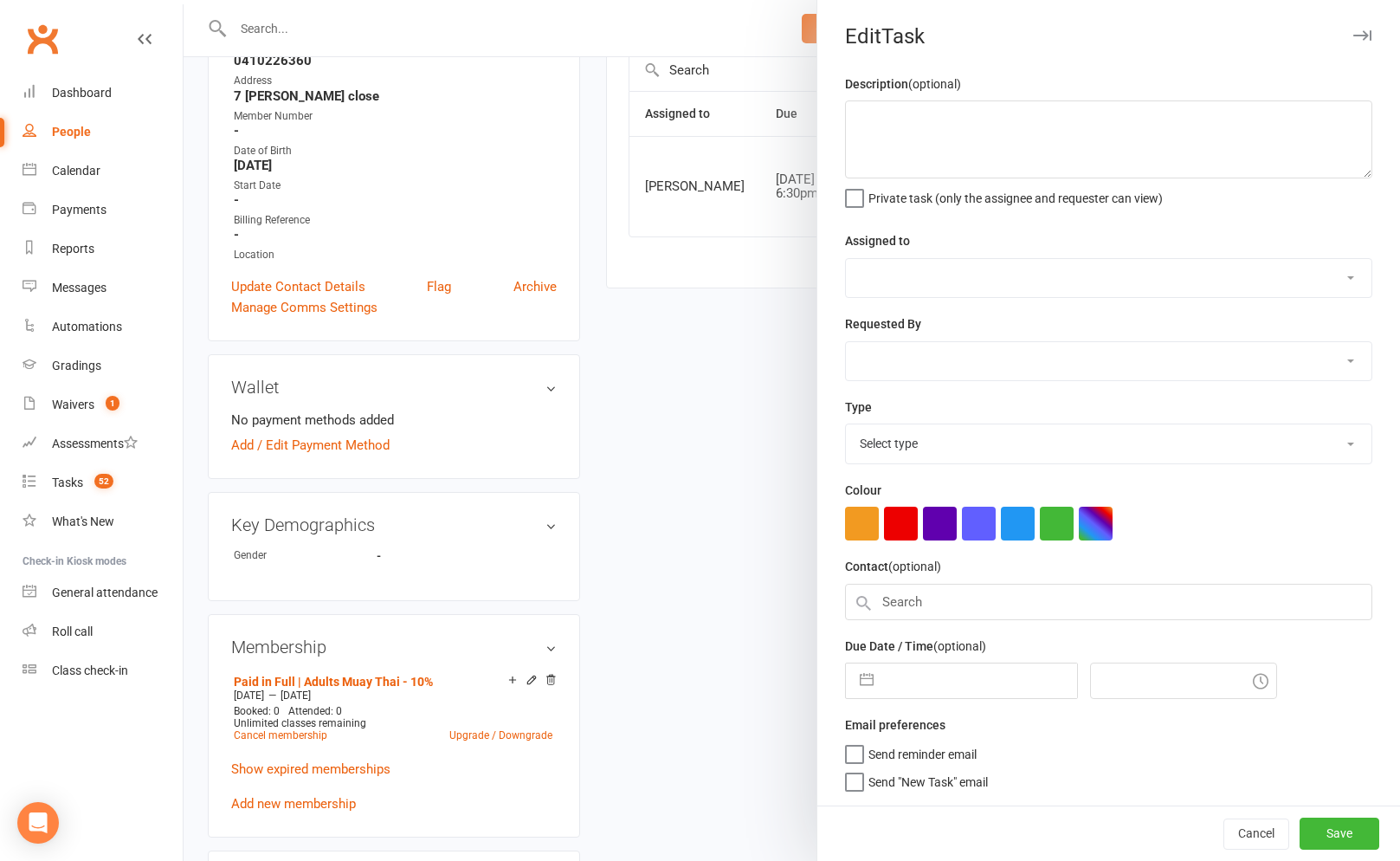
type textarea "new expiry 30/10 - 7/8 WW PIF expires in 1 month 22/8 MO"
select select "49757"
type input "20 Oct 2025"
type input "6:30pm"
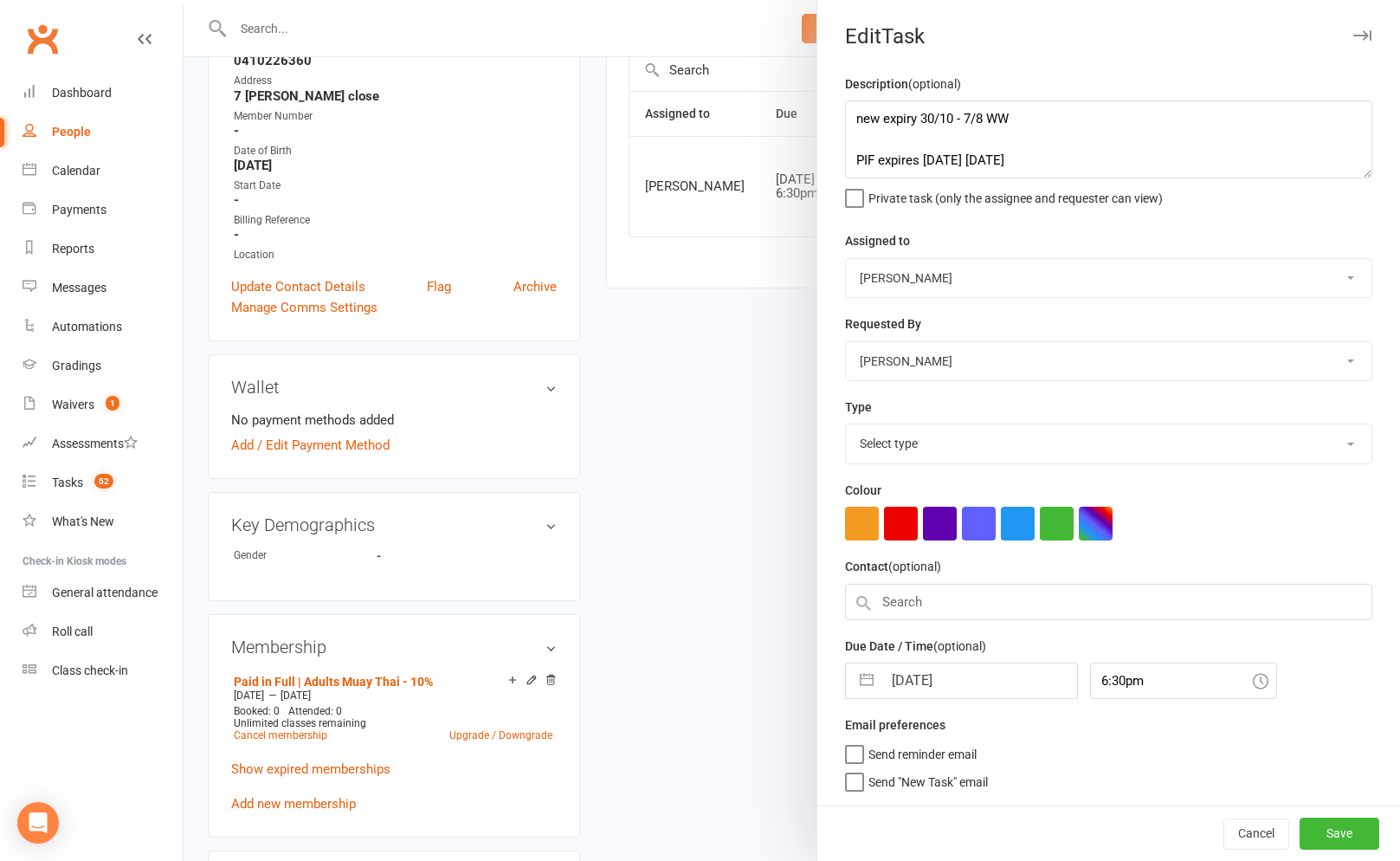
select select "3869"
click at [906, 667] on input "20 Oct 2025" at bounding box center [980, 676] width 195 height 34
select select "8"
select select "2025"
select select "9"
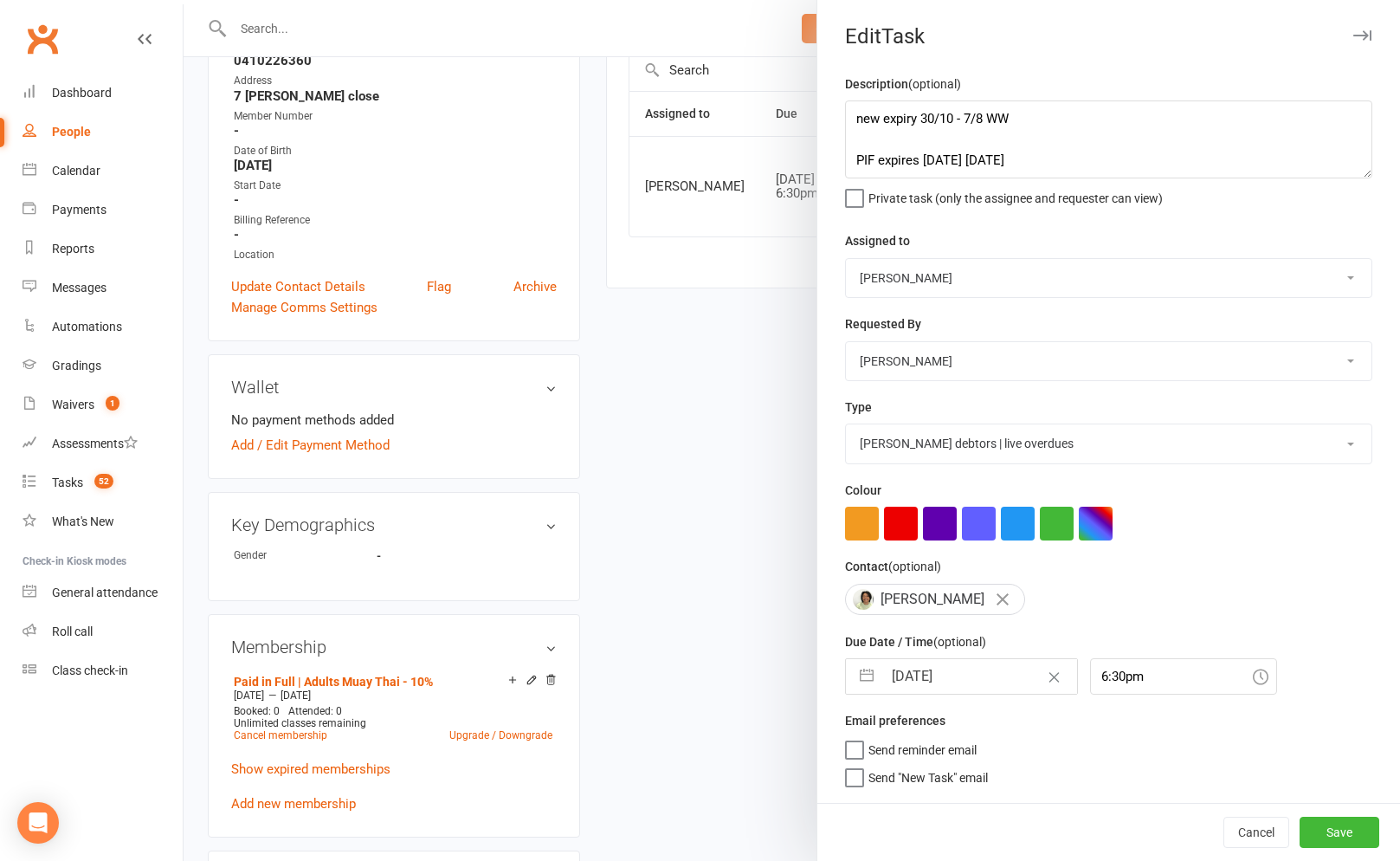
select select "2025"
select select "10"
select select "2025"
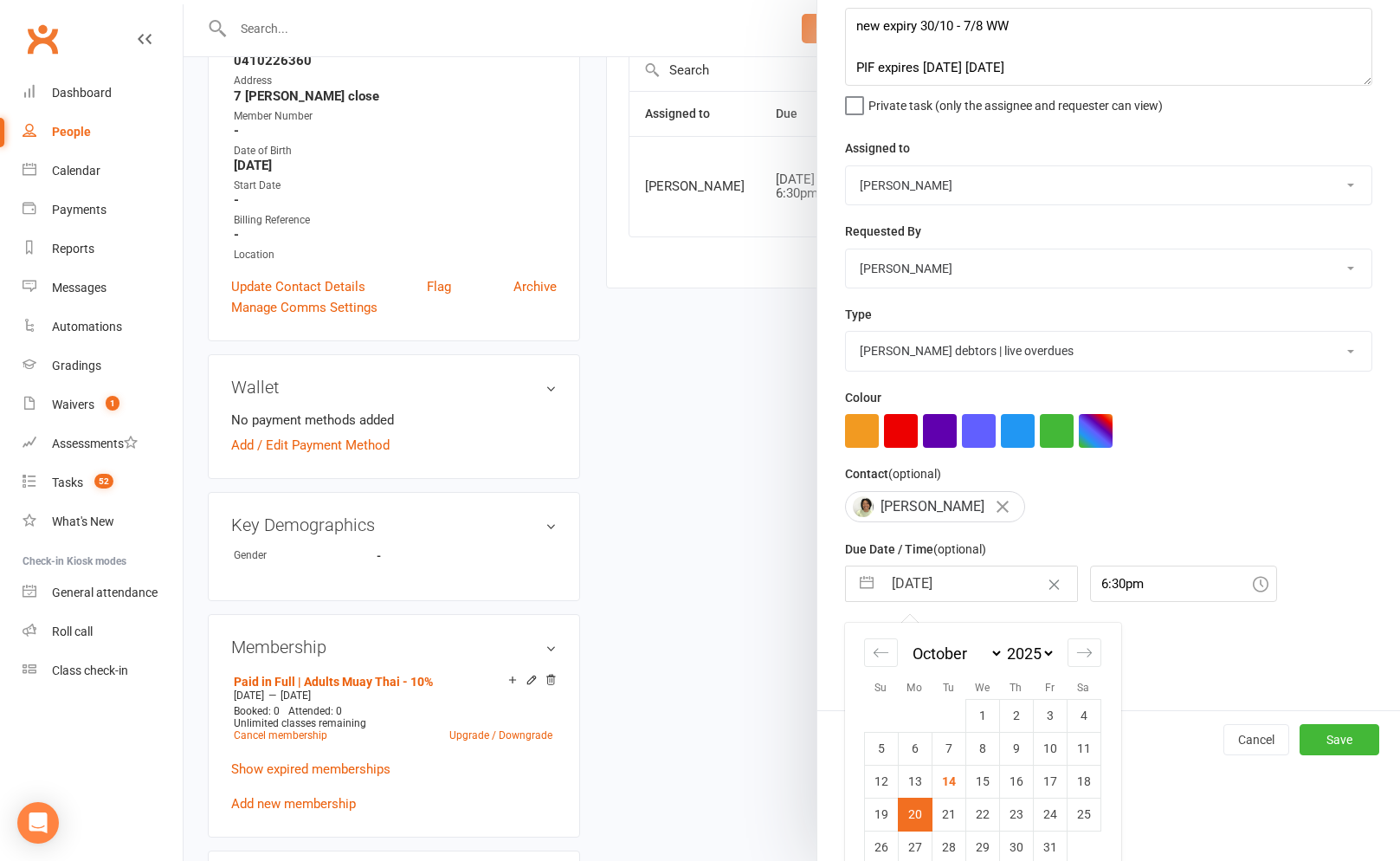
scroll to position [119, 0]
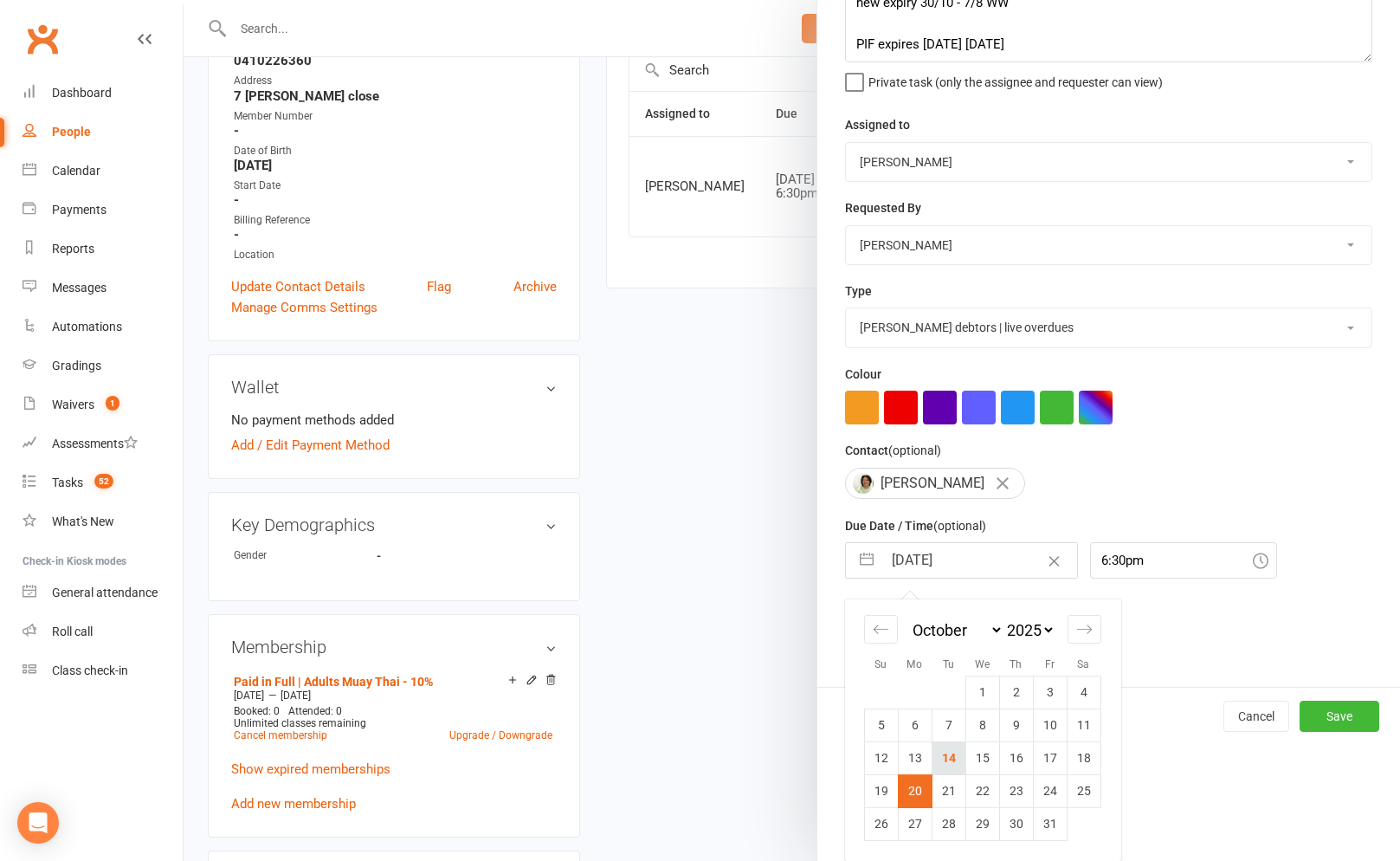
click at [955, 762] on td "14" at bounding box center [949, 758] width 34 height 33
type input "14 Oct 2025"
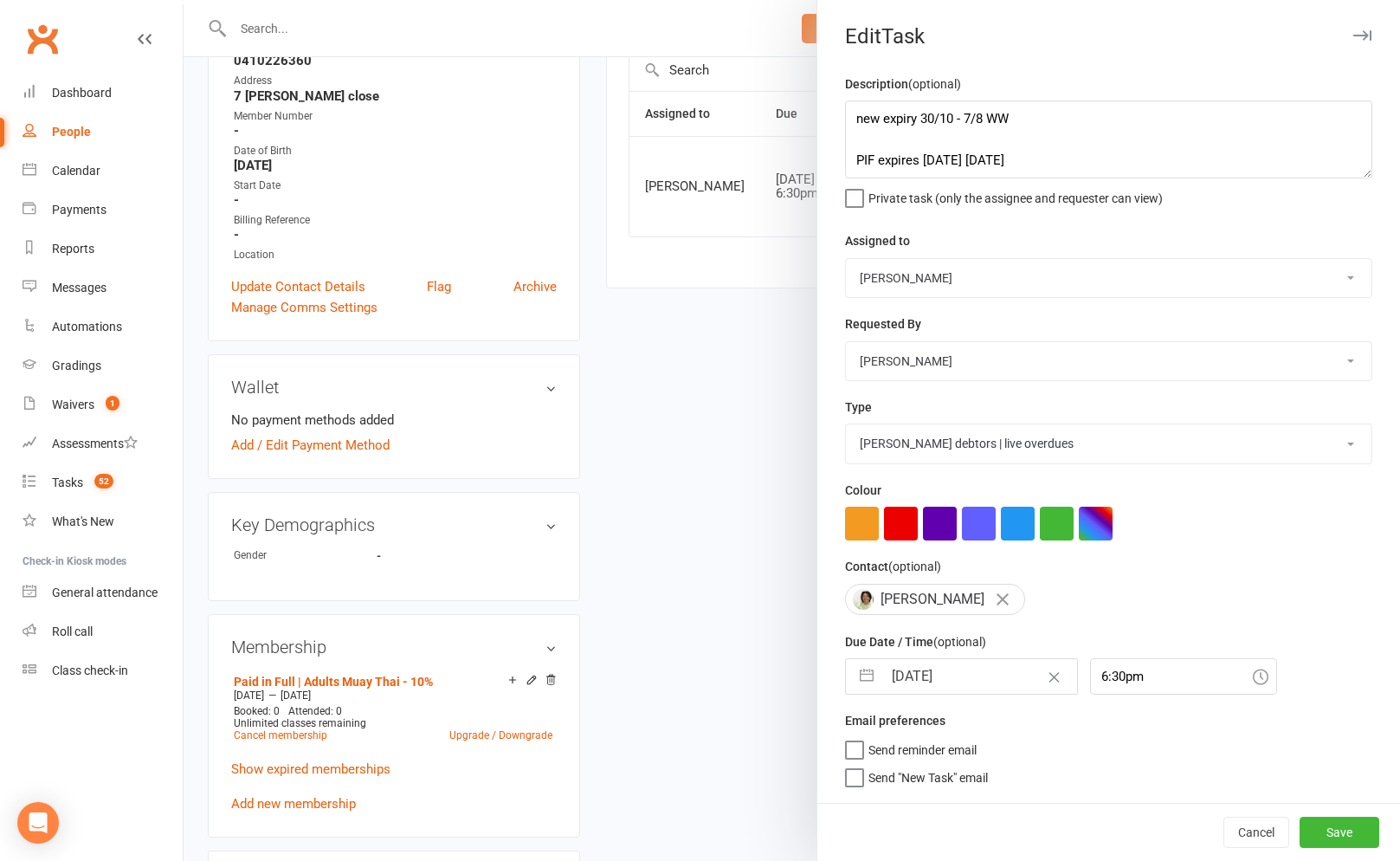
scroll to position [0, 0]
click at [1316, 824] on button "Save" at bounding box center [1339, 832] width 80 height 31
